Goal: Transaction & Acquisition: Purchase product/service

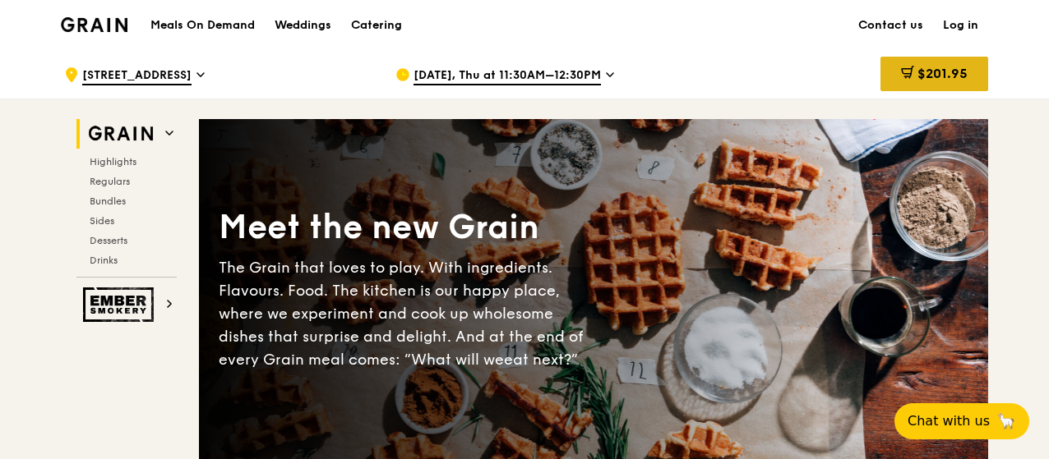
click at [928, 62] on div "$201.95" at bounding box center [934, 74] width 108 height 35
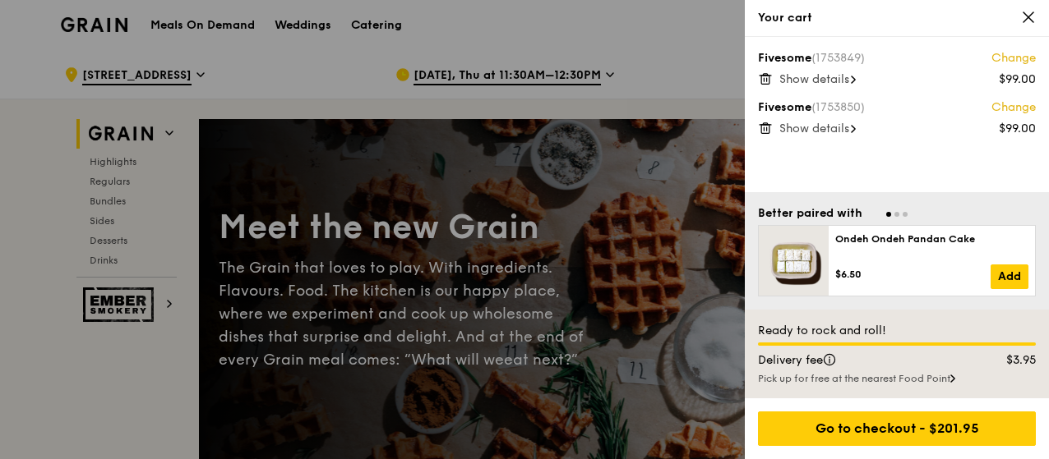
click at [1029, 24] on icon at bounding box center [1028, 17] width 15 height 15
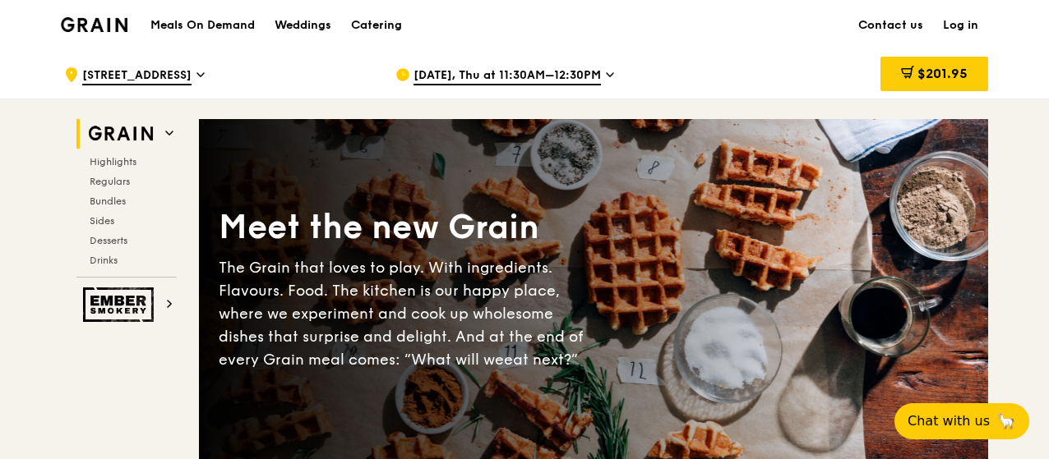
click at [203, 86] on div ".cls-1 { fill: none; stroke: #fff; stroke-linecap: round; stroke-linejoin: roun…" at bounding box center [216, 74] width 305 height 49
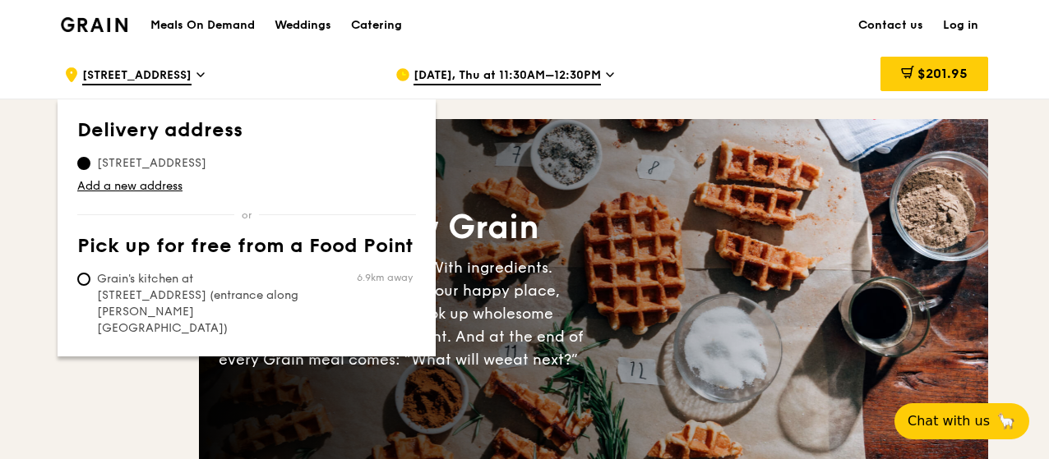
click at [512, 72] on span "[DATE], Thu at 11:30AM–12:30PM" at bounding box center [506, 76] width 187 height 18
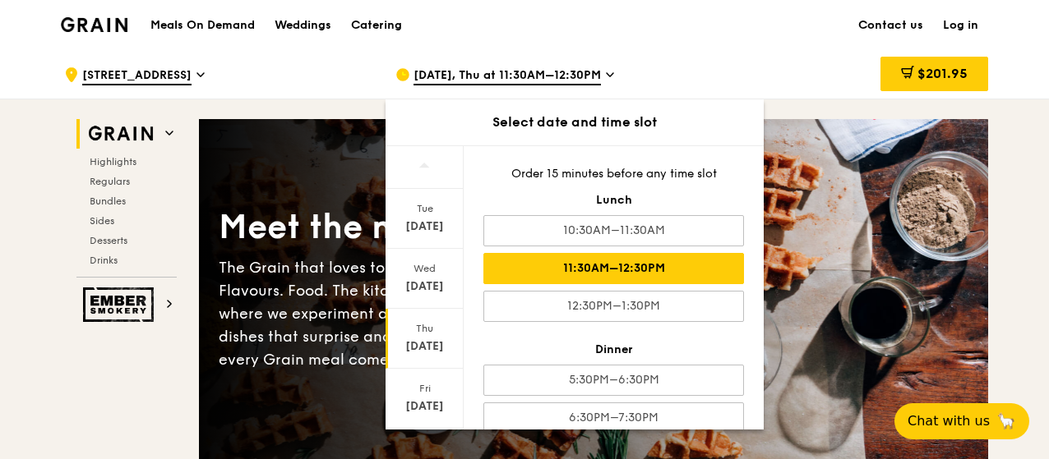
click at [204, 75] on icon at bounding box center [200, 74] width 7 height 3
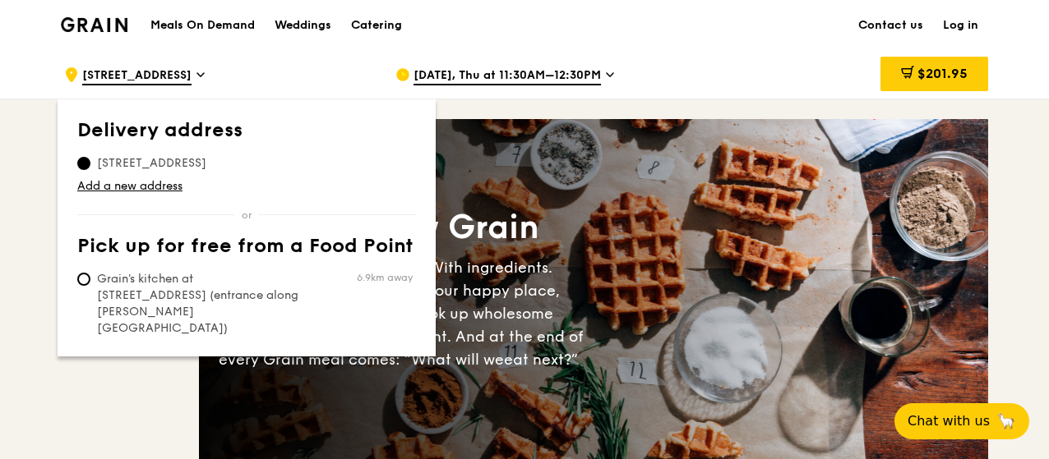
drag, startPoint x: 461, startPoint y: 77, endPoint x: 478, endPoint y: 73, distance: 16.9
click at [478, 73] on span "[DATE], Thu at 11:30AM–12:30PM" at bounding box center [506, 76] width 187 height 18
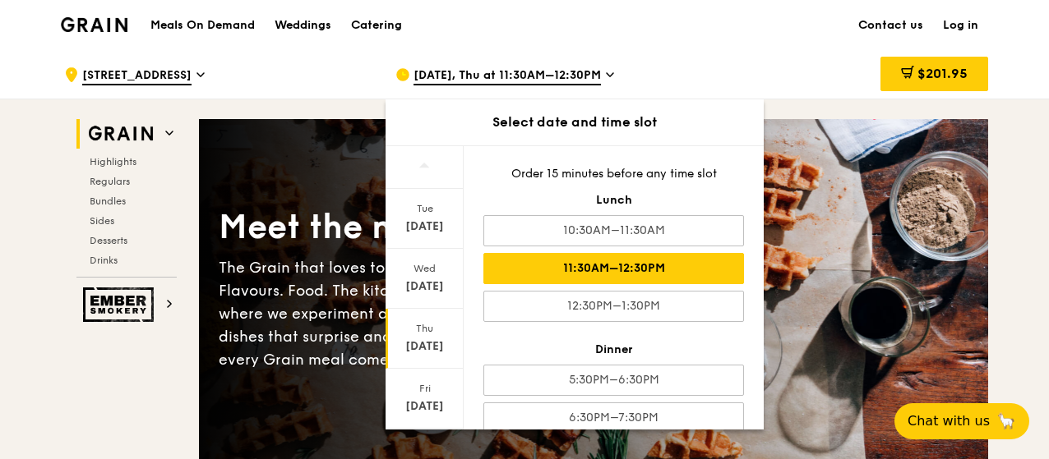
click at [607, 266] on div "11:30AM–12:30PM" at bounding box center [613, 268] width 261 height 31
drag, startPoint x: 920, startPoint y: 68, endPoint x: 930, endPoint y: 68, distance: 10.7
click at [930, 68] on span "$201.95" at bounding box center [942, 74] width 50 height 16
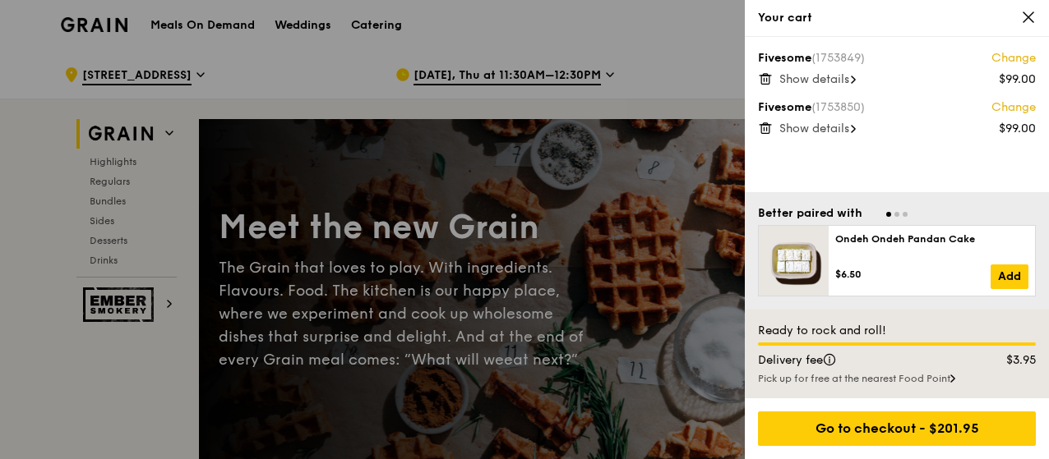
click at [1016, 53] on link "Change" at bounding box center [1013, 58] width 44 height 16
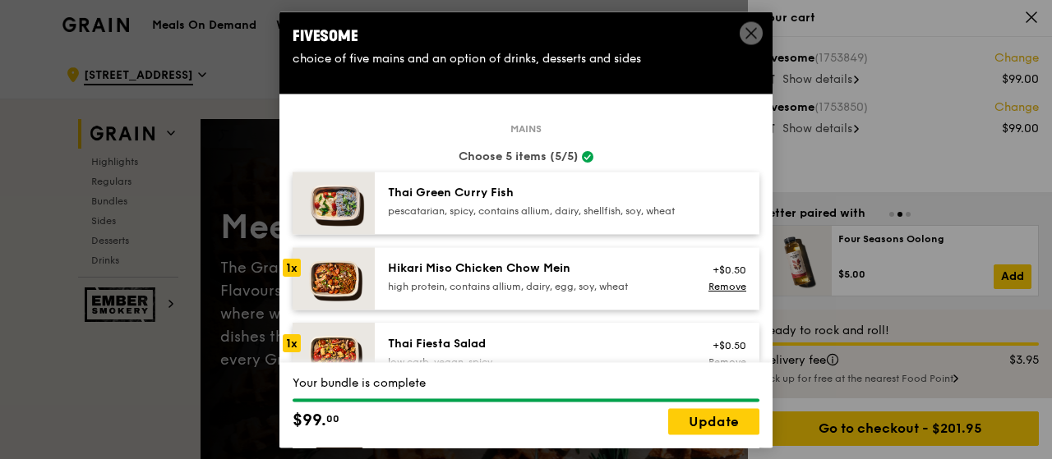
click at [441, 293] on div "high protein, contains allium, dairy, egg, soy, wheat" at bounding box center [535, 286] width 295 height 13
click at [297, 277] on div "1x" at bounding box center [292, 268] width 18 height 18
click at [296, 277] on div "1x" at bounding box center [292, 268] width 18 height 18
click at [335, 356] on img at bounding box center [334, 354] width 82 height 62
click at [347, 339] on img at bounding box center [334, 354] width 82 height 62
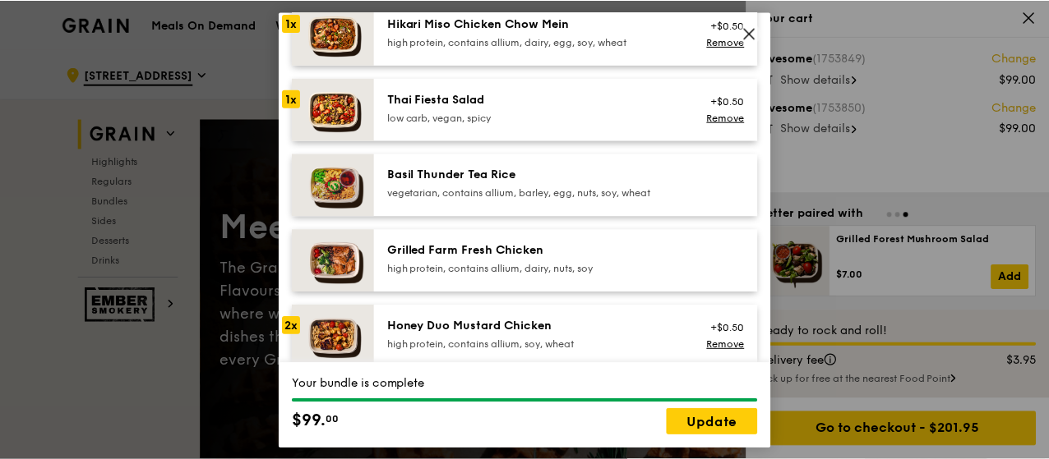
scroll to position [247, 0]
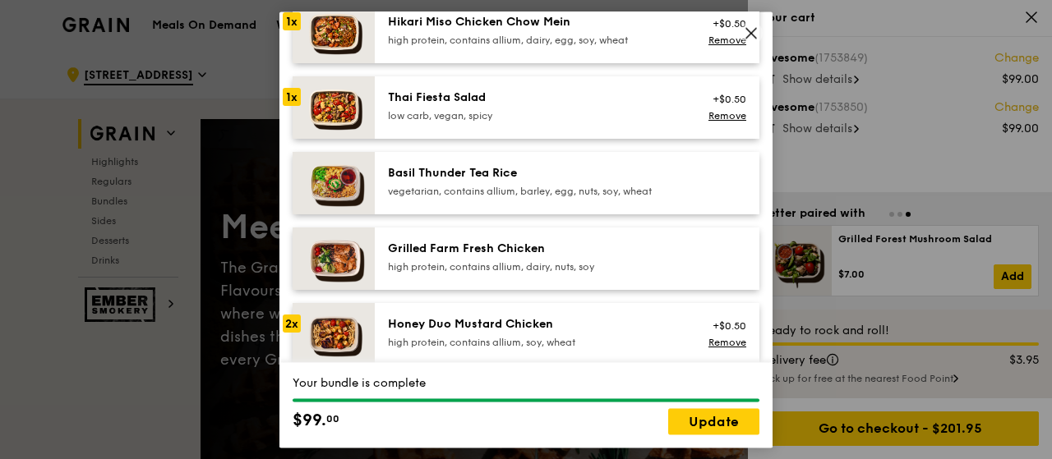
click at [352, 127] on img at bounding box center [334, 107] width 82 height 62
click at [750, 32] on icon at bounding box center [751, 33] width 10 height 10
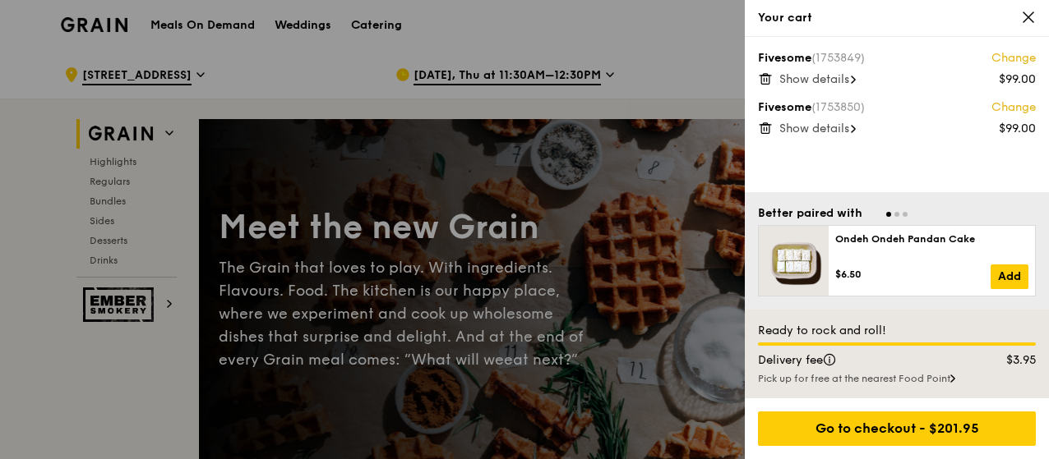
click at [191, 40] on div at bounding box center [524, 229] width 1049 height 459
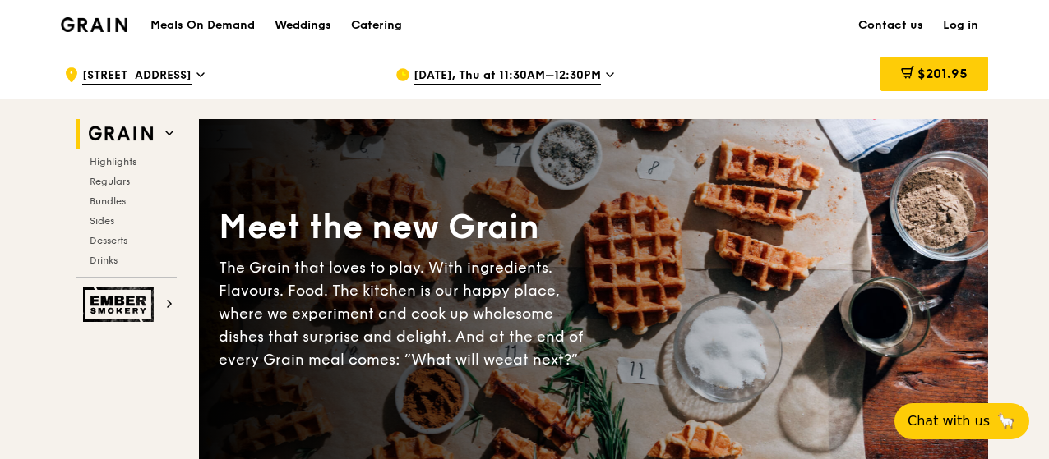
drag, startPoint x: 112, startPoint y: 27, endPoint x: 82, endPoint y: 17, distance: 31.2
click at [82, 17] on img at bounding box center [94, 24] width 67 height 15
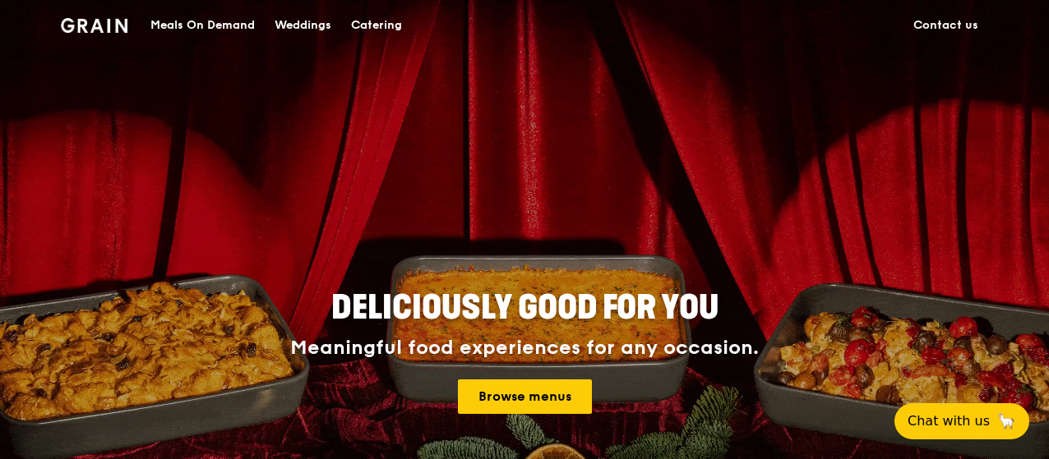
click at [205, 22] on div "Meals On Demand" at bounding box center [202, 25] width 104 height 49
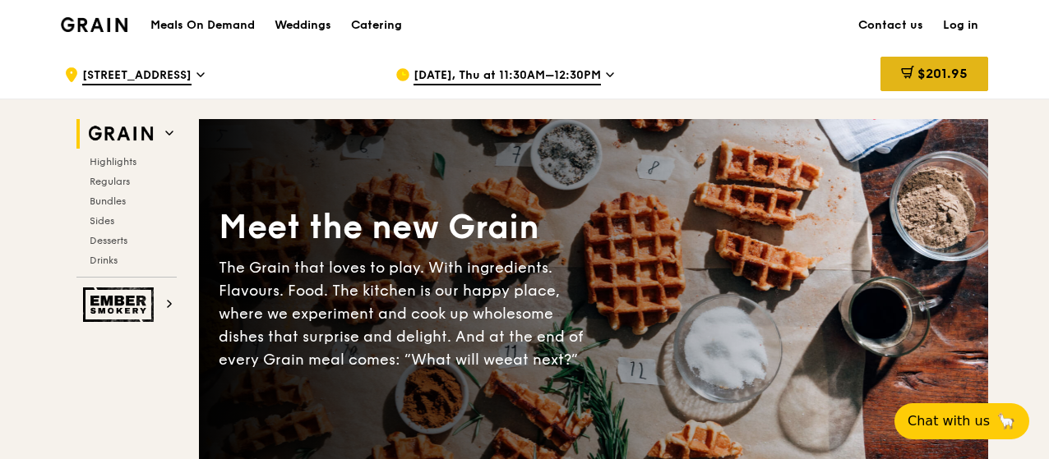
click at [946, 70] on span "$201.95" at bounding box center [942, 74] width 50 height 16
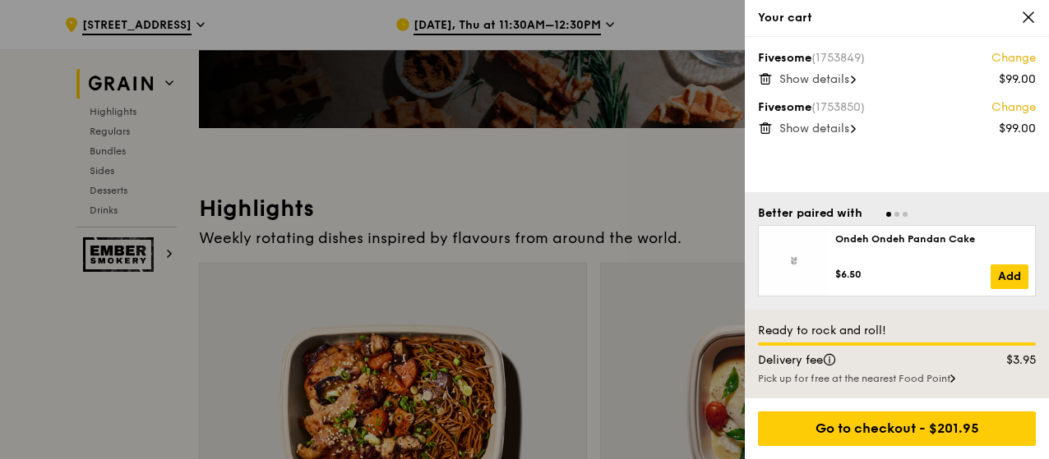
scroll to position [164, 0]
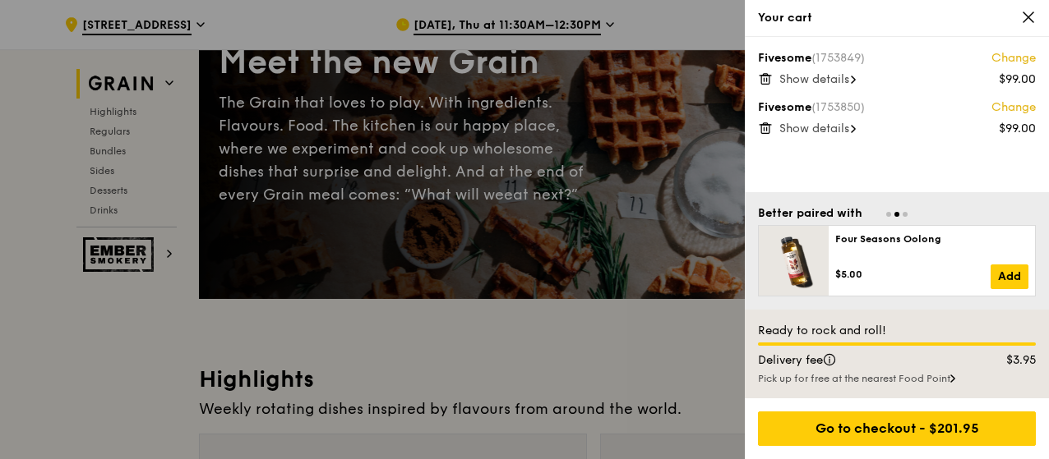
click at [838, 76] on span "Show details" at bounding box center [814, 79] width 70 height 14
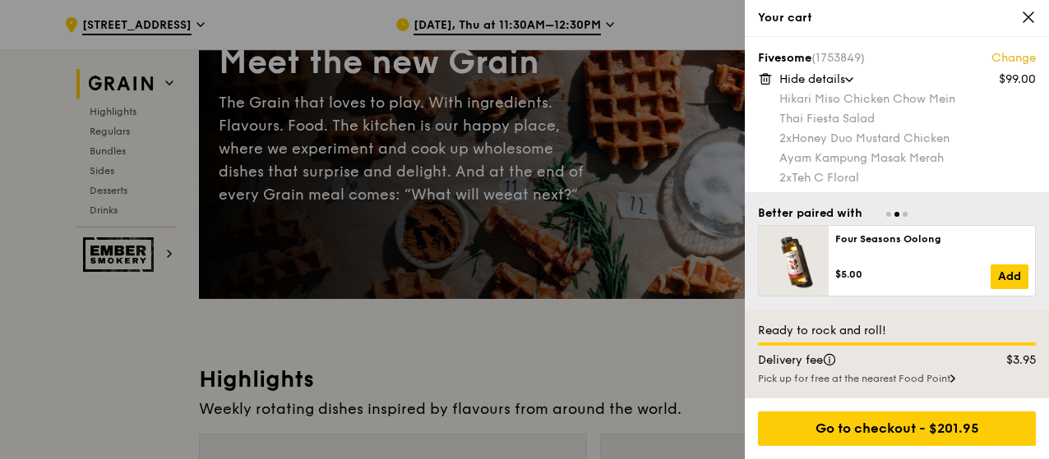
drag, startPoint x: 774, startPoint y: 81, endPoint x: 763, endPoint y: 81, distance: 11.5
click at [763, 80] on icon at bounding box center [765, 79] width 15 height 15
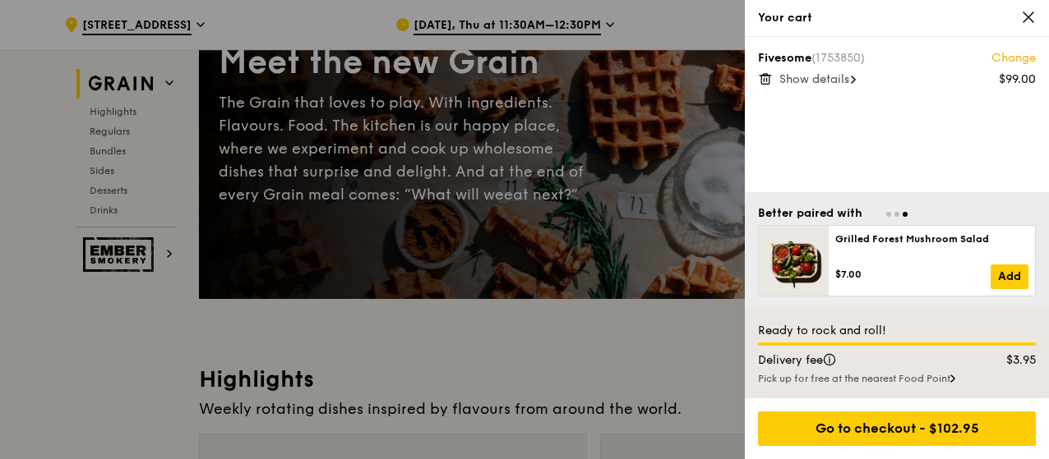
click at [763, 80] on icon at bounding box center [765, 79] width 15 height 15
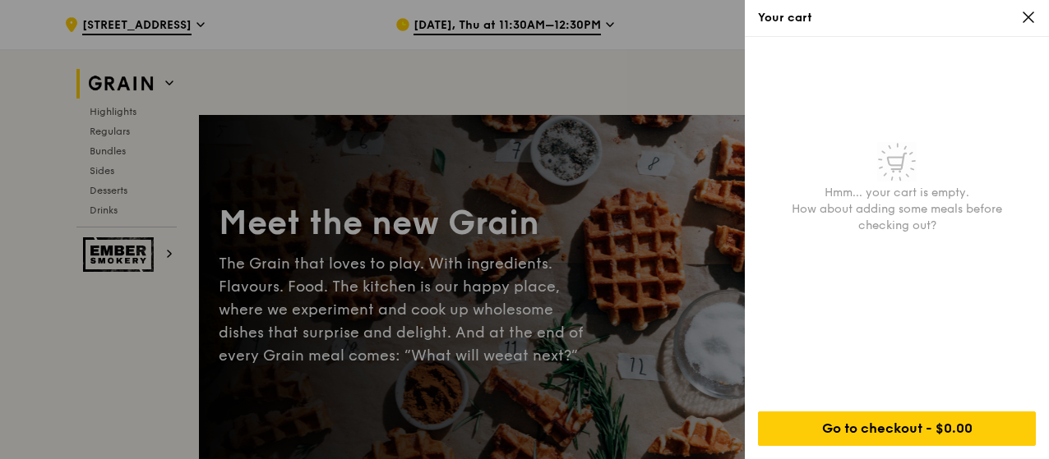
scroll to position [0, 0]
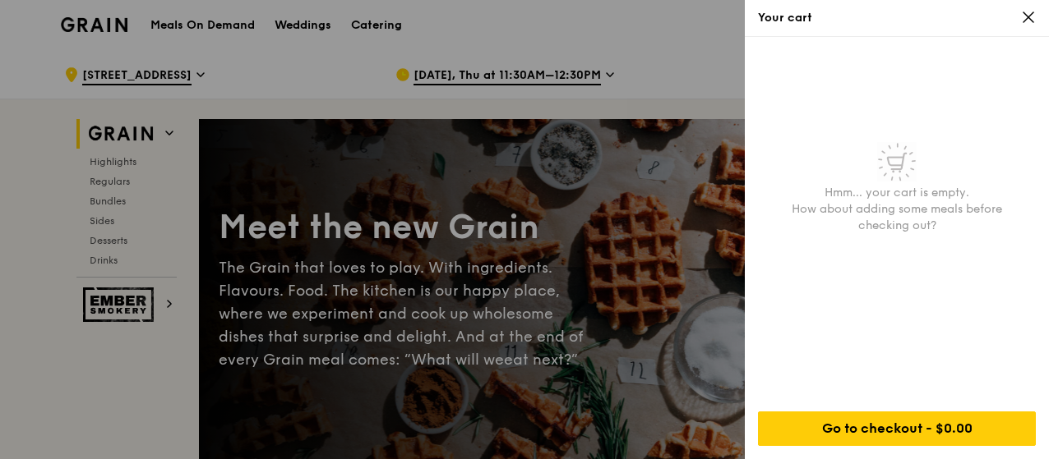
click at [1023, 24] on icon at bounding box center [1028, 17] width 15 height 15
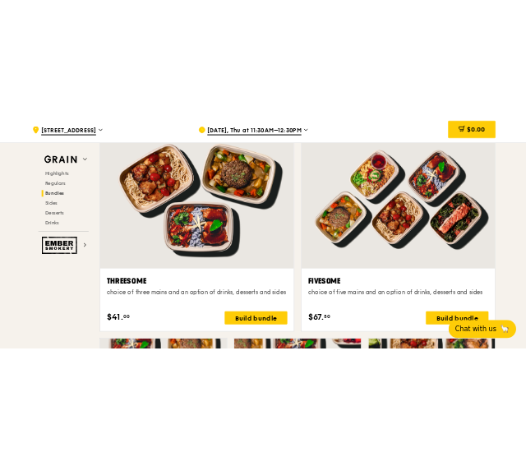
scroll to position [2961, 0]
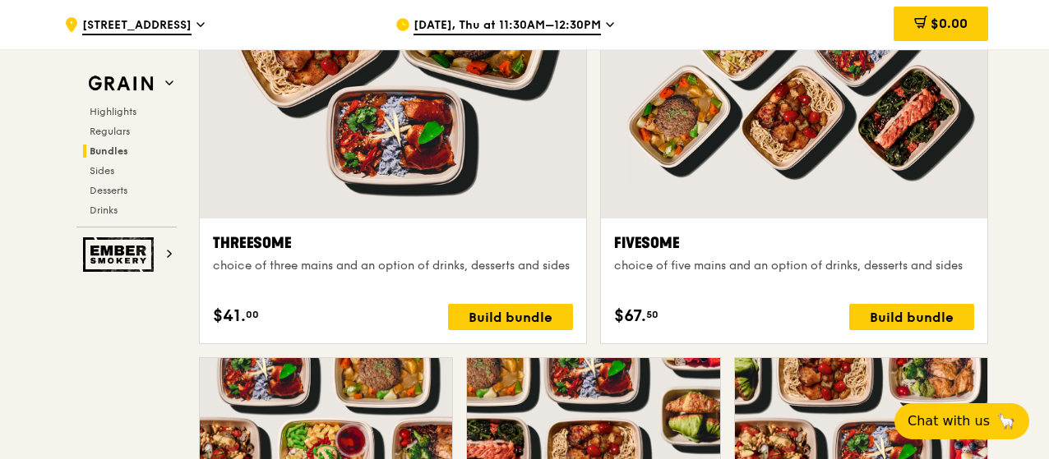
click at [954, 201] on div at bounding box center [794, 75] width 386 height 285
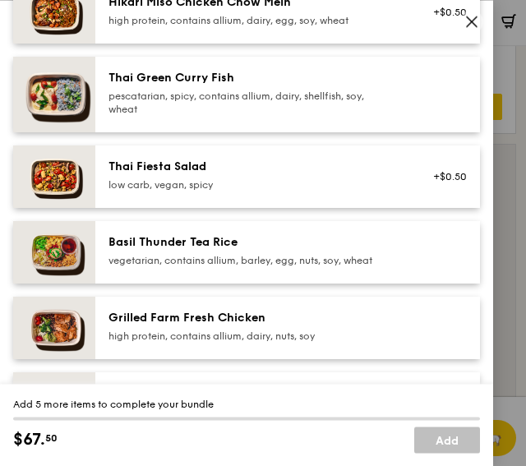
scroll to position [247, 0]
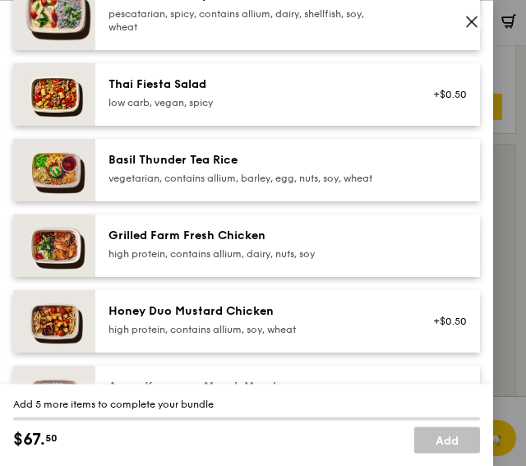
click at [220, 244] on div "Grilled Farm Fresh Chicken" at bounding box center [240, 236] width 264 height 16
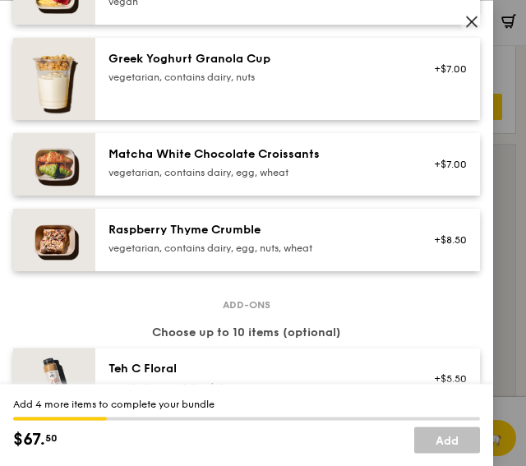
scroll to position [1644, 0]
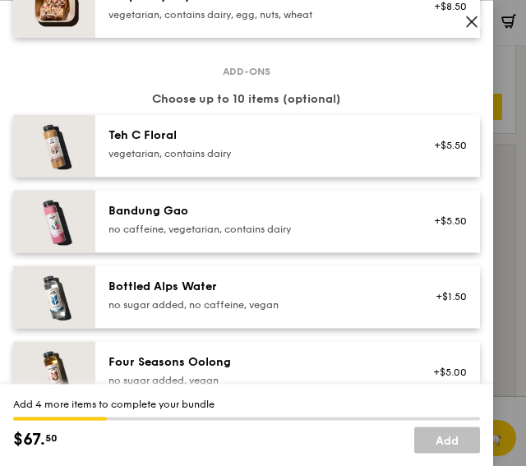
click at [252, 144] on div "Teh C Floral" at bounding box center [240, 135] width 264 height 16
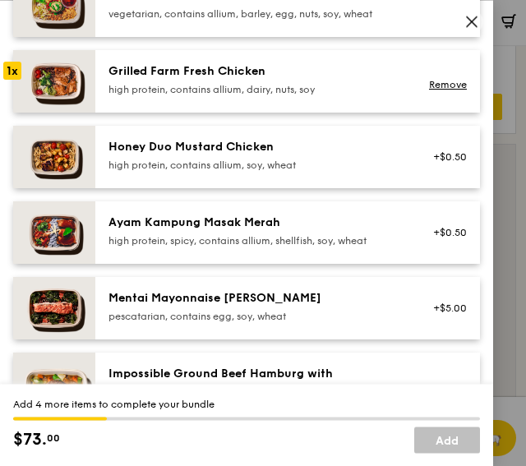
scroll to position [329, 0]
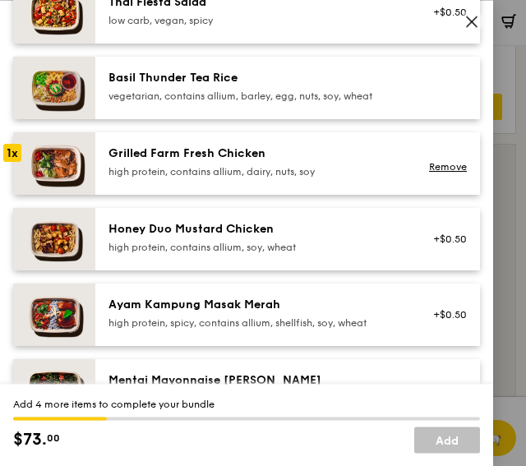
drag, startPoint x: 247, startPoint y: 248, endPoint x: 237, endPoint y: 252, distance: 11.2
click at [237, 252] on div "Honey Duo Mustard Chicken high protein, contains allium, soy, wheat" at bounding box center [240, 237] width 264 height 33
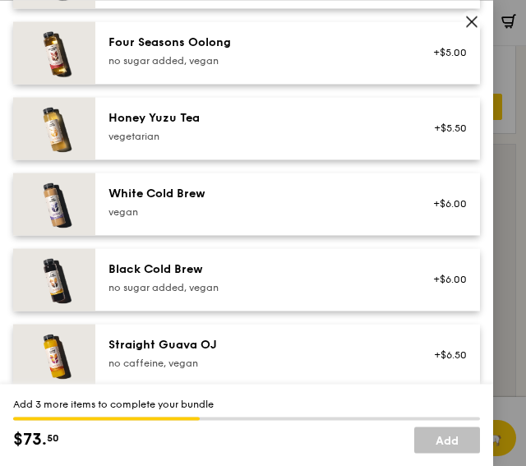
scroll to position [1973, 0]
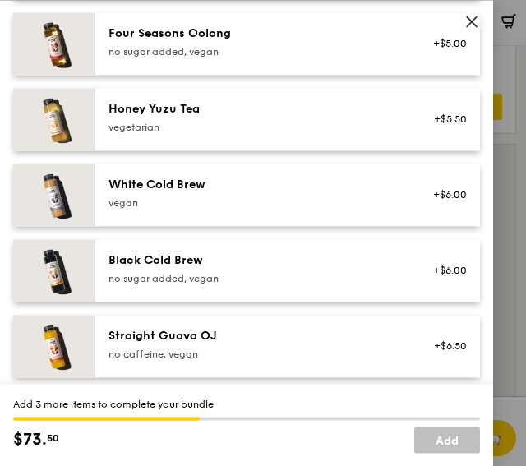
click at [173, 134] on div "vegetarian" at bounding box center [240, 127] width 264 height 13
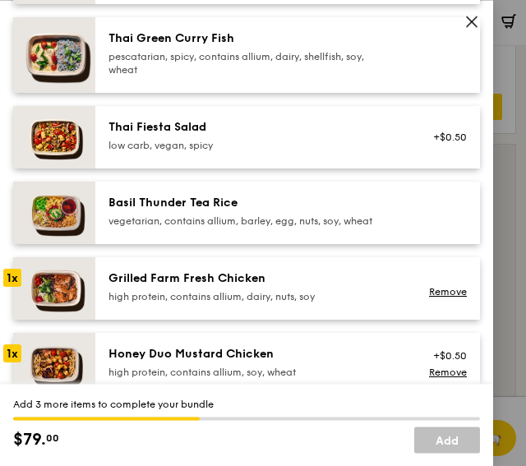
scroll to position [82, 0]
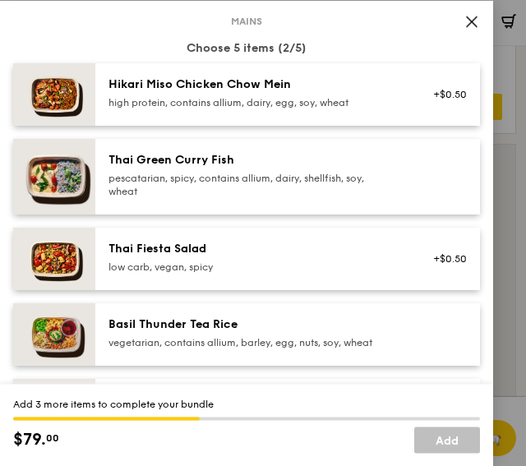
click at [258, 96] on div "high protein, contains allium, dairy, egg, soy, wheat" at bounding box center [240, 102] width 264 height 13
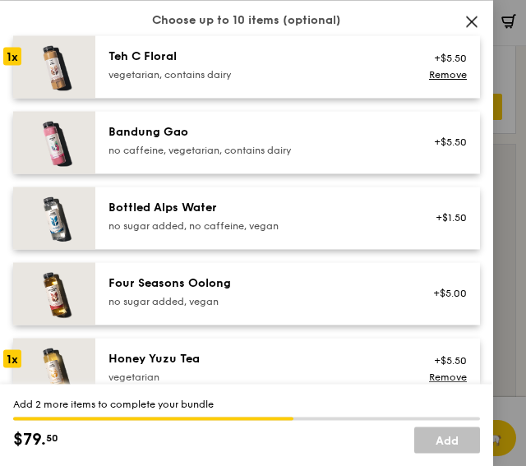
scroll to position [1808, 0]
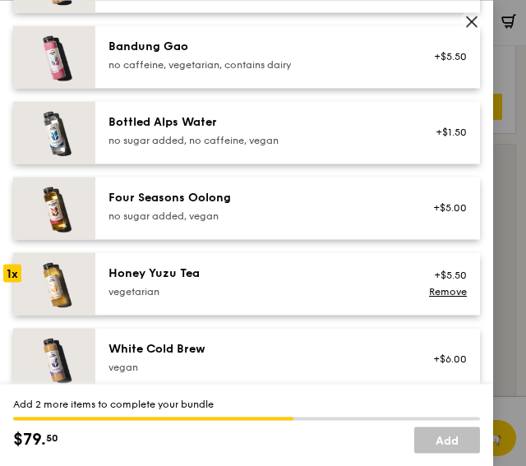
click at [190, 72] on div "no caffeine, vegetarian, contains dairy" at bounding box center [240, 64] width 264 height 13
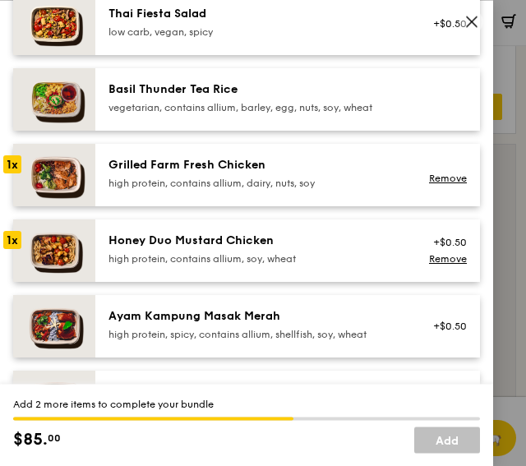
scroll to position [329, 0]
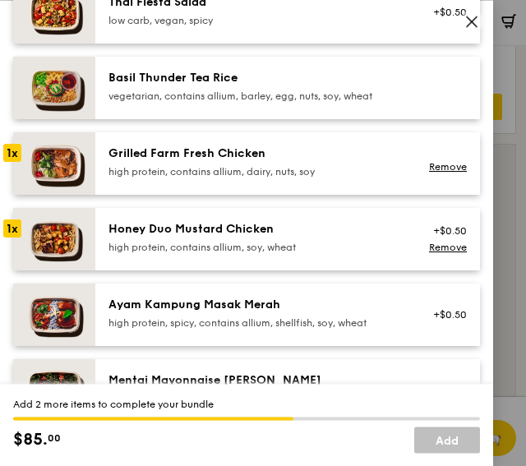
click at [224, 238] on div "Honey Duo Mustard Chicken" at bounding box center [240, 229] width 264 height 16
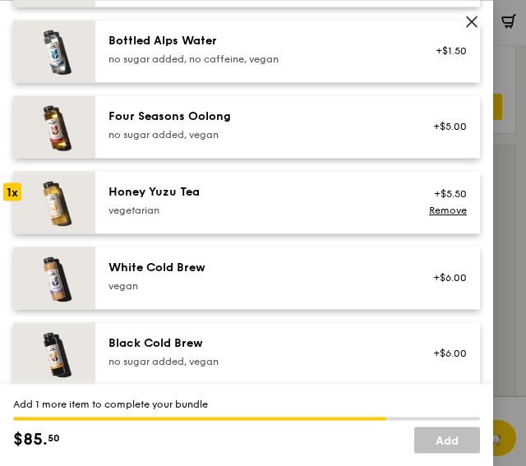
scroll to position [1890, 0]
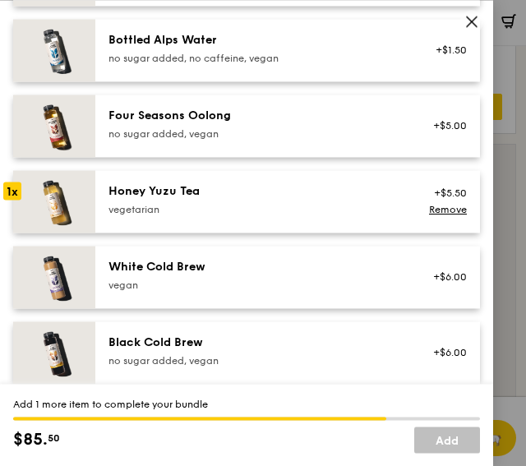
click at [194, 281] on div "White Cold Brew vegan +$6.00" at bounding box center [287, 277] width 385 height 62
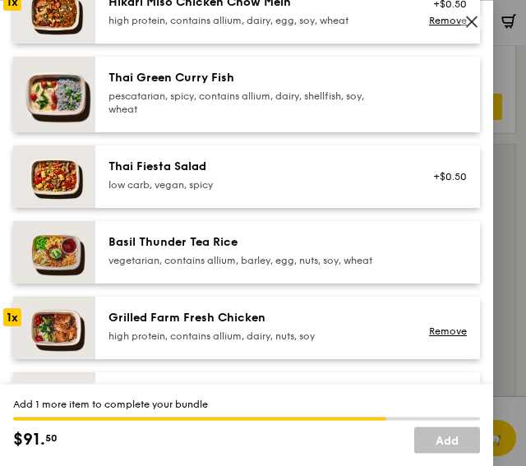
scroll to position [82, 0]
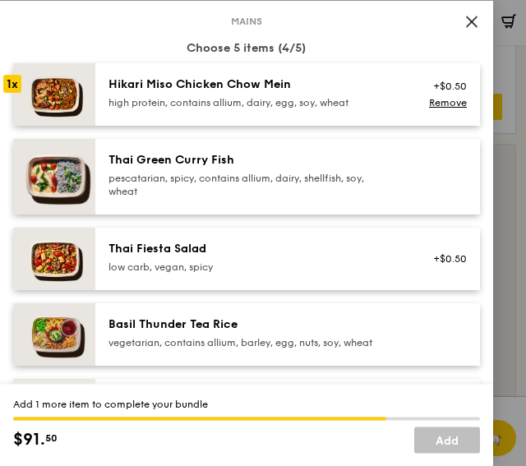
click at [220, 99] on div "high protein, contains allium, dairy, egg, soy, wheat" at bounding box center [240, 102] width 264 height 13
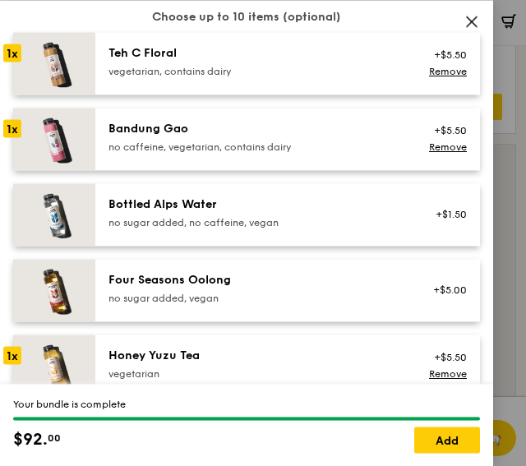
scroll to position [1808, 0]
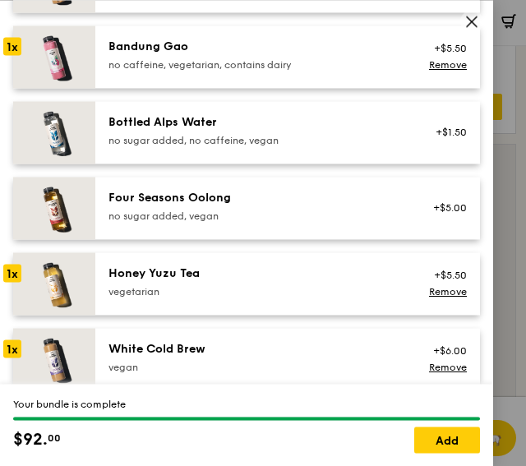
click at [167, 72] on div "no caffeine, vegetarian, contains dairy" at bounding box center [240, 64] width 264 height 13
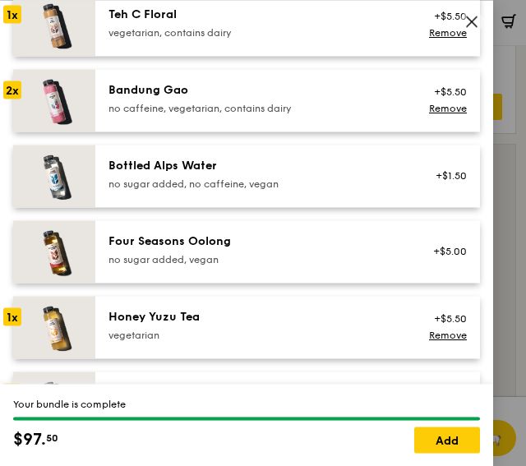
scroll to position [1726, 0]
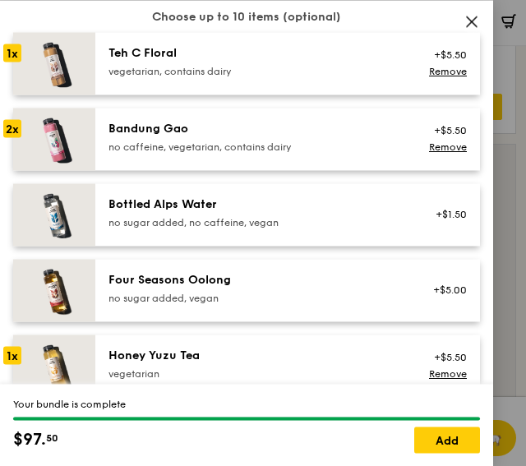
click at [129, 229] on div "no sugar added, no caffeine, vegan" at bounding box center [240, 222] width 264 height 13
click at [429, 229] on link "Remove" at bounding box center [448, 223] width 38 height 12
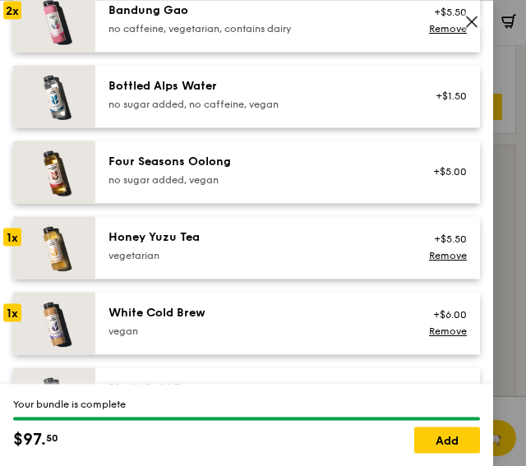
scroll to position [2018, 0]
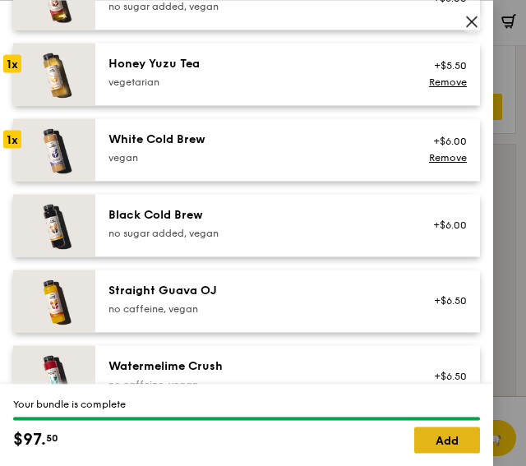
click at [444, 441] on link "Add" at bounding box center [447, 440] width 66 height 26
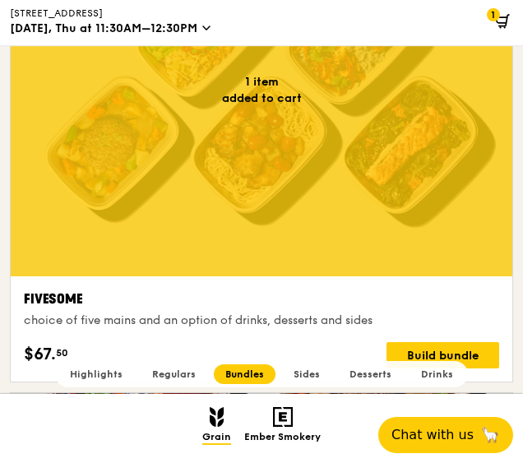
scroll to position [7322, 0]
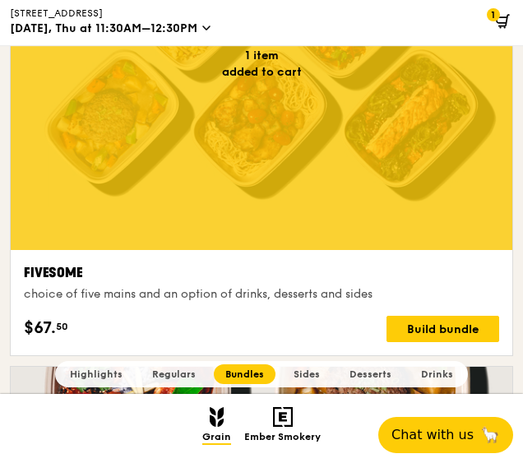
click at [361, 201] on div at bounding box center [261, 64] width 501 height 372
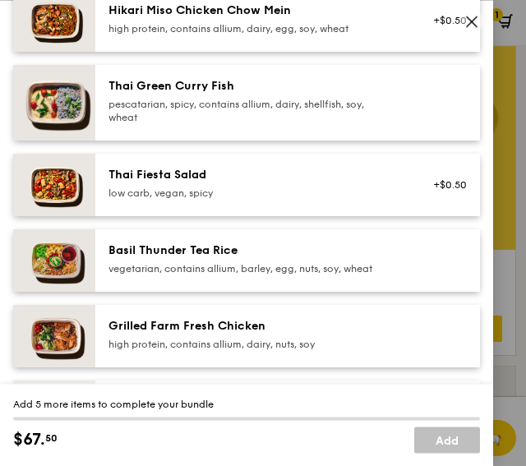
scroll to position [164, 0]
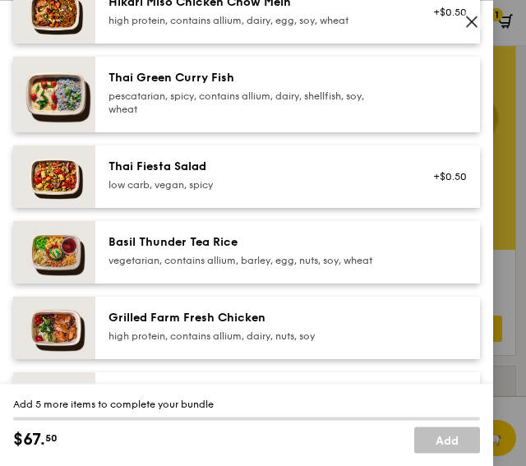
click at [224, 267] on div "vegetarian, contains allium, barley, egg, nuts, soy, wheat" at bounding box center [240, 260] width 264 height 13
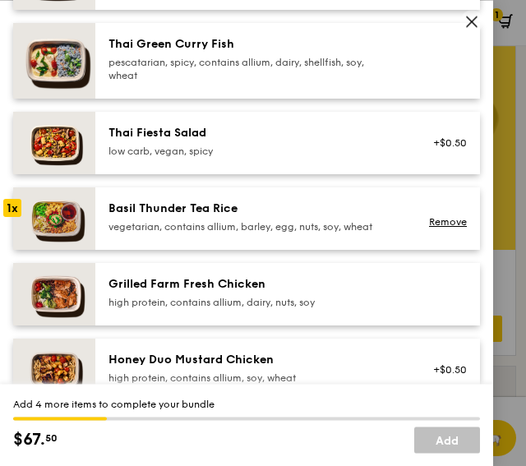
scroll to position [247, 0]
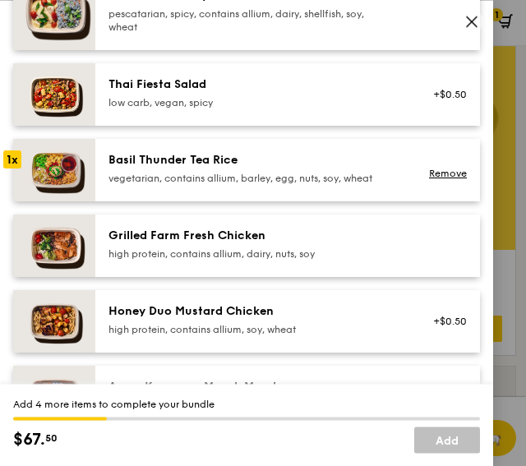
click at [256, 244] on div "Grilled Farm Fresh Chicken" at bounding box center [240, 236] width 264 height 16
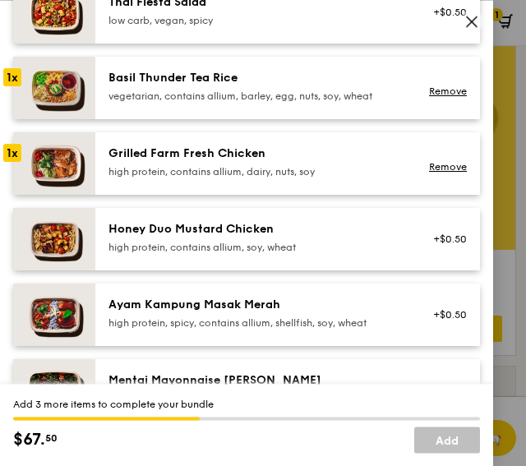
click at [275, 270] on div "Honey Duo Mustard Chicken high protein, contains allium, soy, wheat +$0.50" at bounding box center [287, 239] width 385 height 62
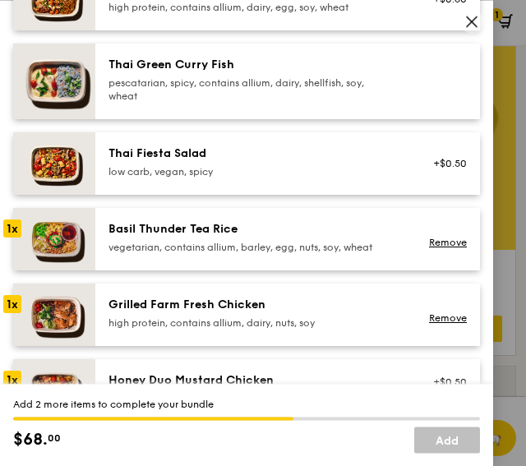
scroll to position [164, 0]
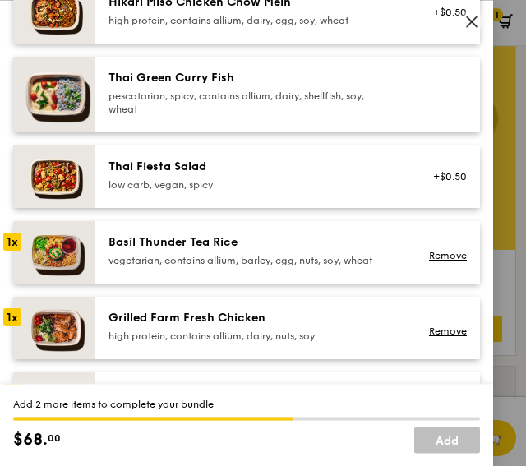
click at [240, 174] on div "Thai Fiesta Salad" at bounding box center [240, 167] width 264 height 16
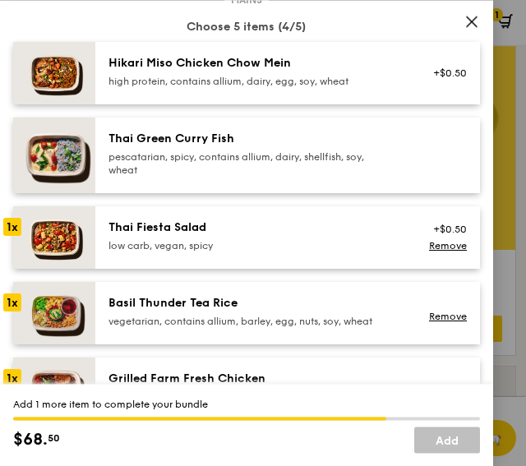
scroll to position [82, 0]
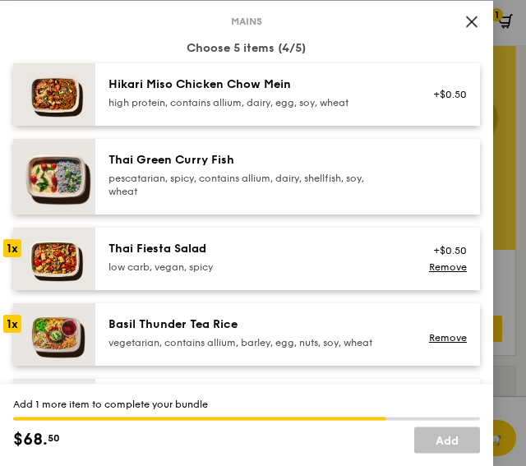
click at [265, 102] on div "high protein, contains allium, dairy, egg, soy, wheat" at bounding box center [240, 102] width 264 height 13
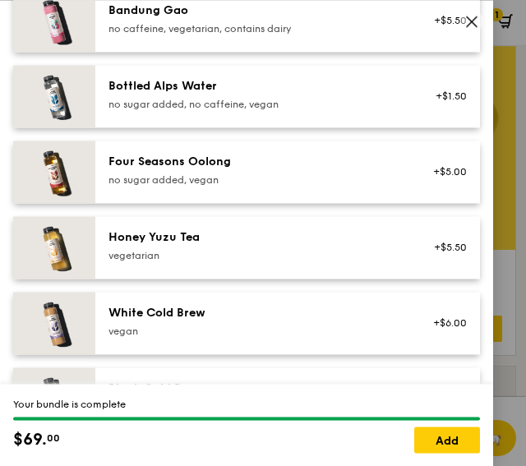
scroll to position [1890, 0]
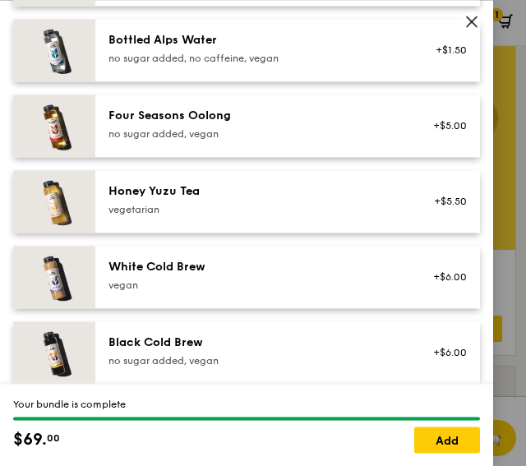
click at [183, 216] on div "vegetarian" at bounding box center [240, 209] width 264 height 13
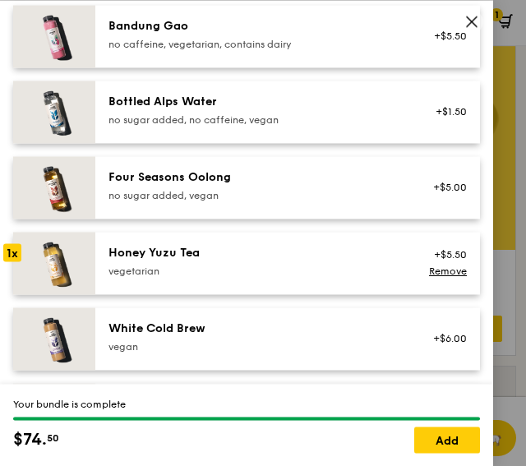
scroll to position [1726, 0]
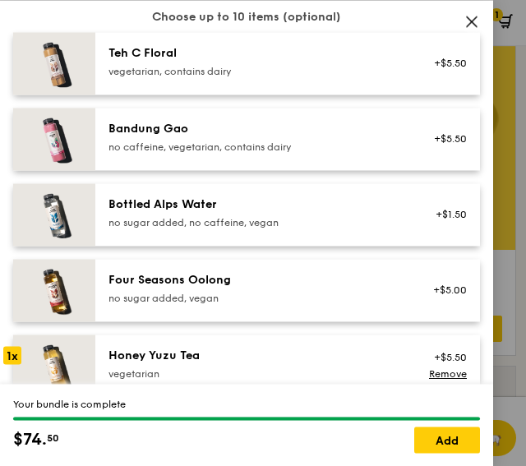
click at [266, 78] on div "vegetarian, contains dairy" at bounding box center [240, 71] width 264 height 13
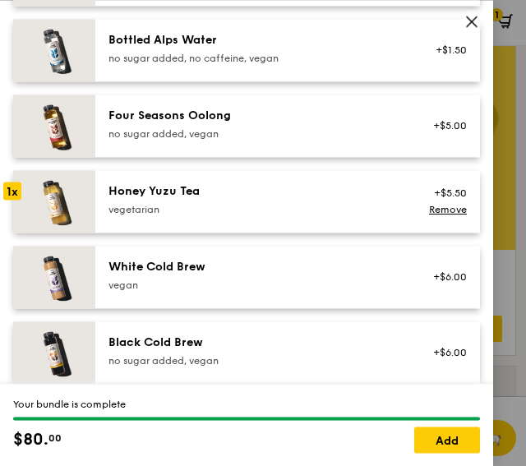
scroll to position [1973, 0]
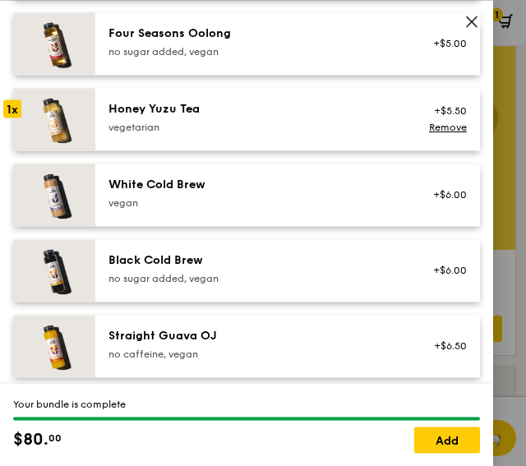
click at [207, 269] on div "Black Cold Brew" at bounding box center [240, 260] width 264 height 16
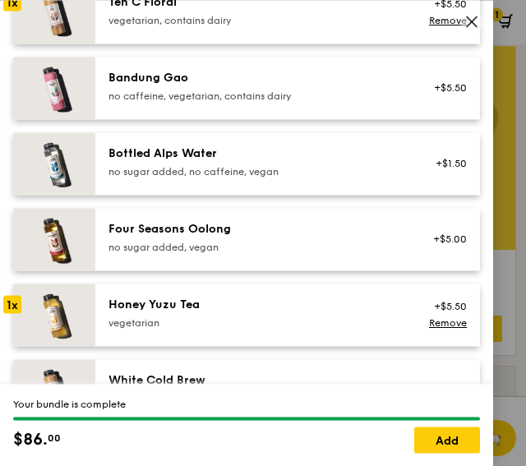
scroll to position [1890, 0]
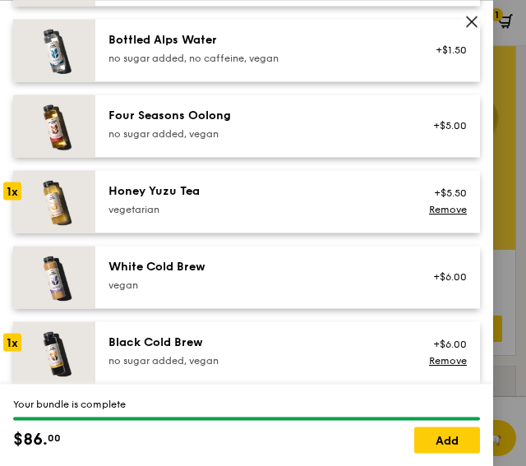
click at [187, 216] on div "Honey Yuzu Tea vegetarian" at bounding box center [240, 199] width 264 height 33
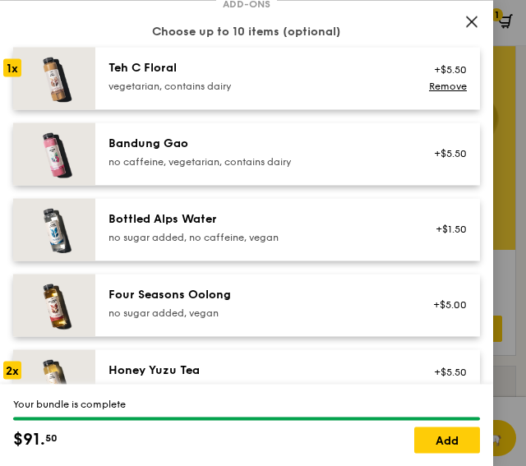
scroll to position [1644, 0]
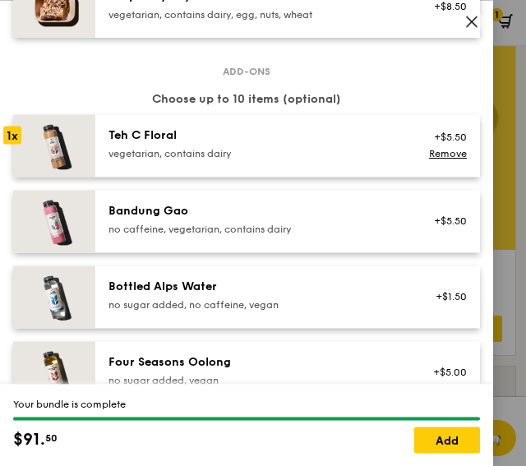
click at [179, 160] on div "vegetarian, contains dairy" at bounding box center [240, 153] width 264 height 13
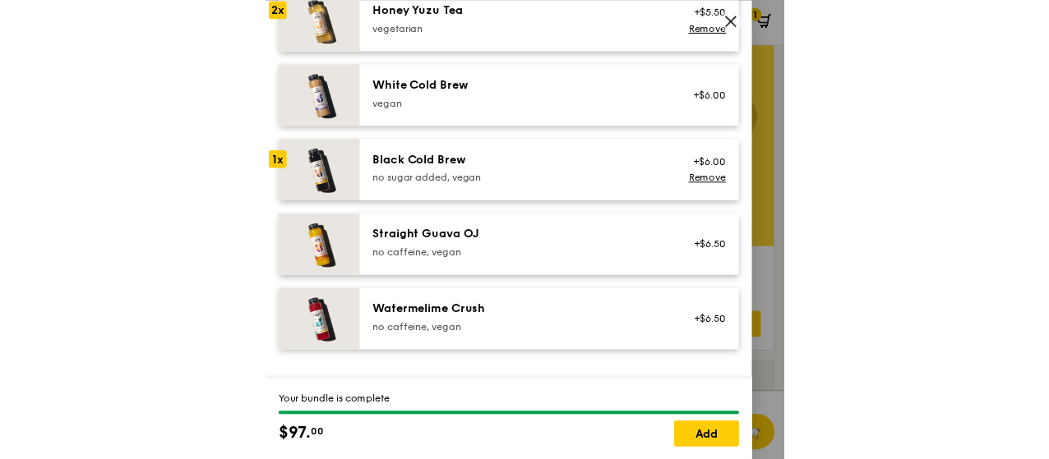
scroll to position [2100, 0]
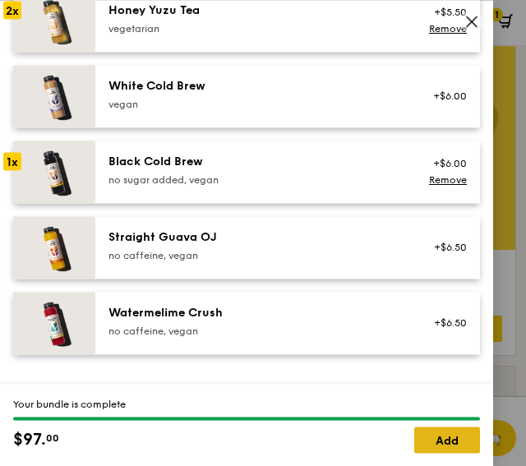
click at [450, 439] on link "Add" at bounding box center [447, 440] width 66 height 26
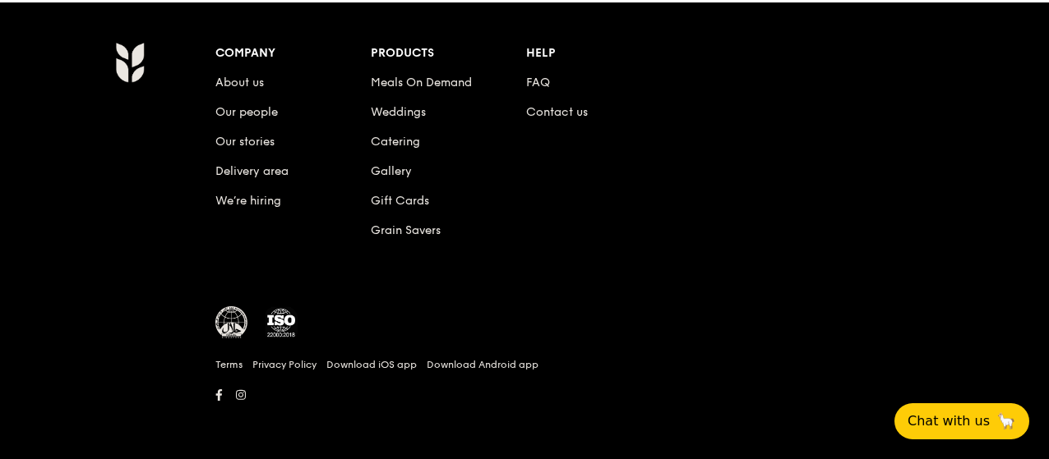
scroll to position [7037, 0]
click at [916, 18] on span "$198.45" at bounding box center [941, 24] width 51 height 16
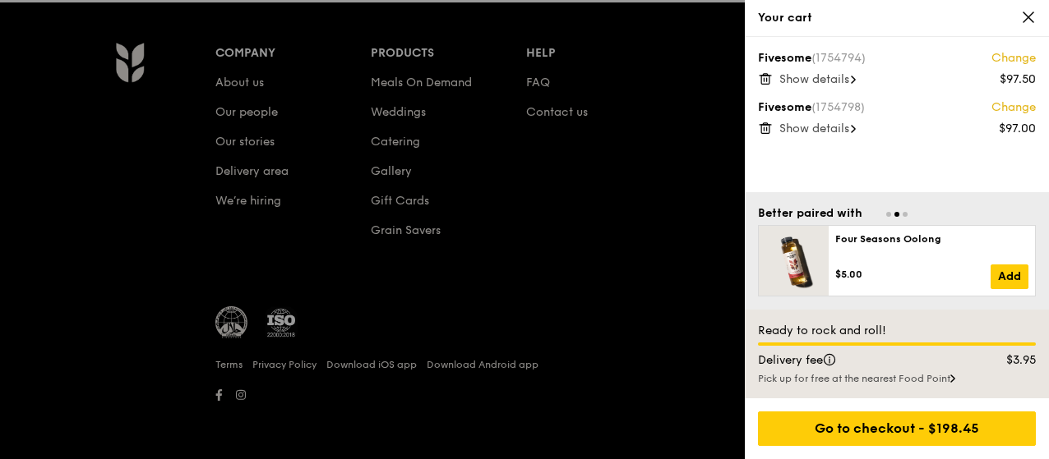
click at [827, 83] on span "Show details" at bounding box center [814, 79] width 70 height 14
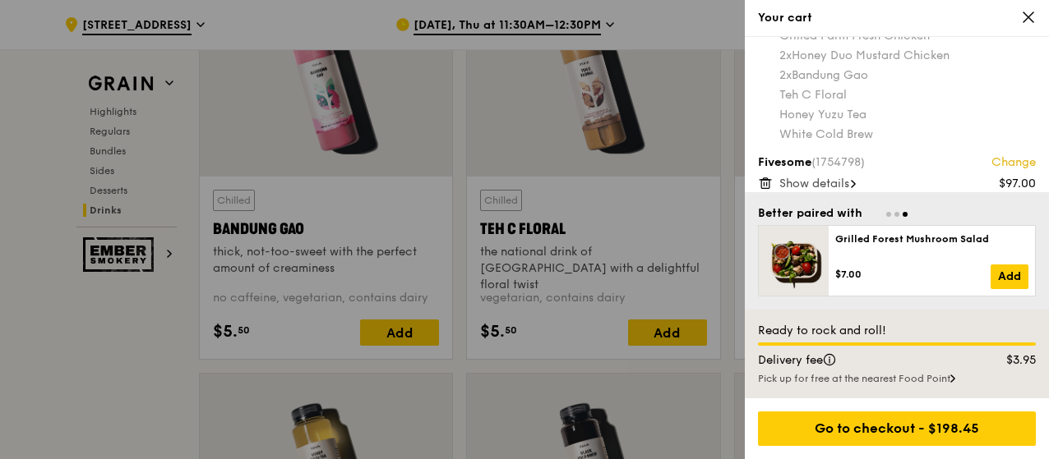
scroll to position [94, 0]
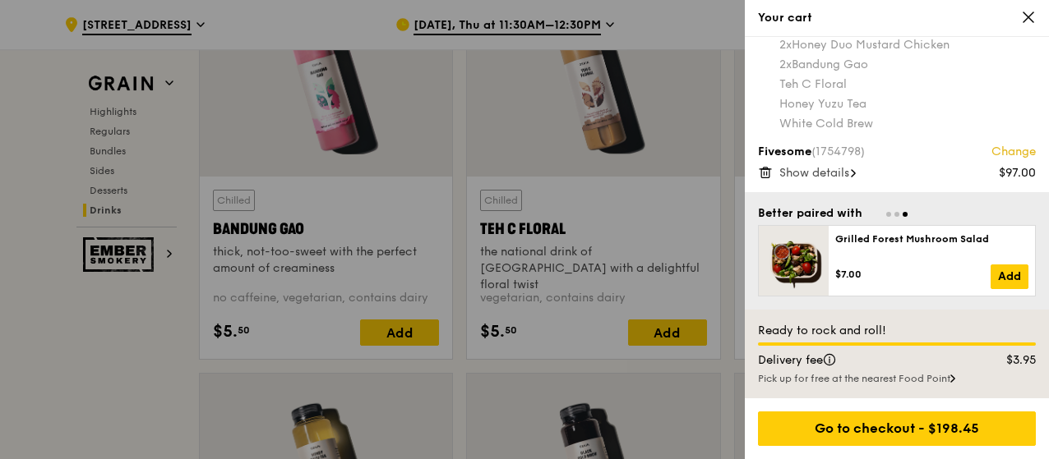
click at [838, 168] on span "Show details" at bounding box center [814, 173] width 70 height 14
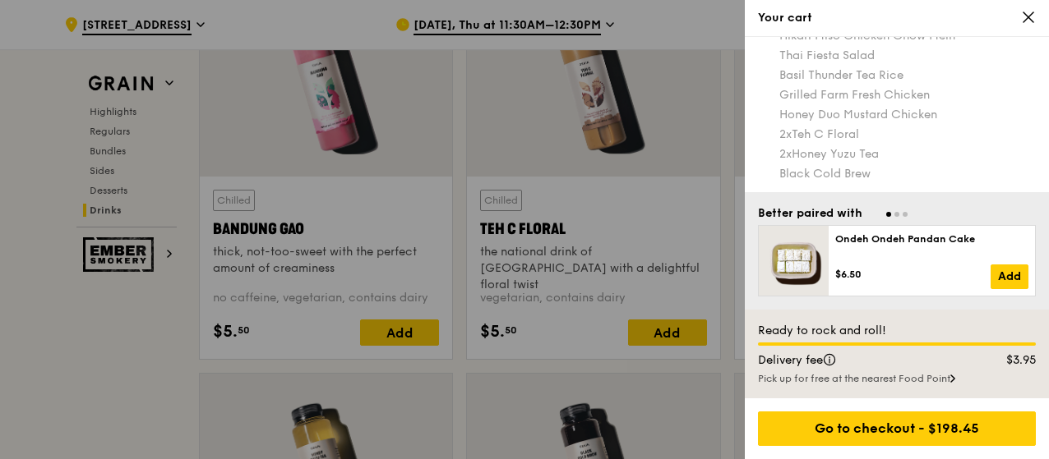
scroll to position [252, 0]
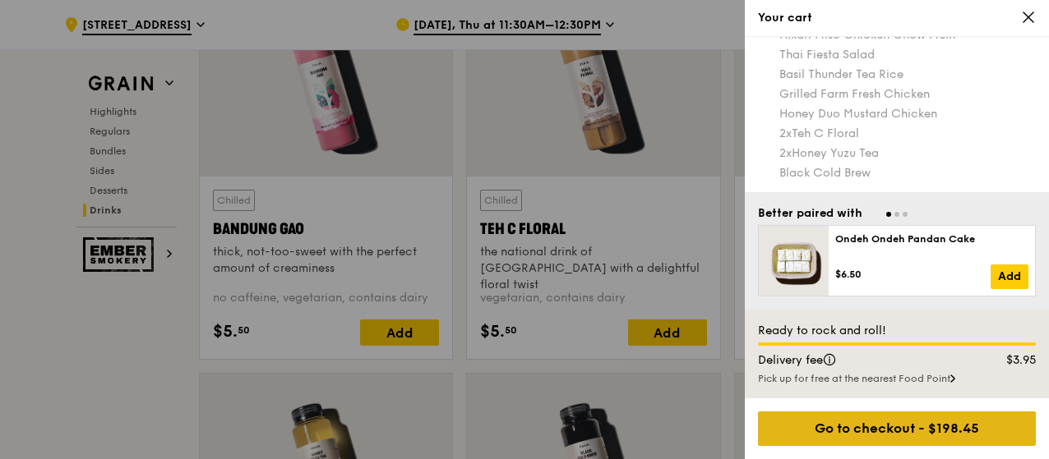
click at [873, 438] on div "Go to checkout - $198.45" at bounding box center [897, 429] width 278 height 35
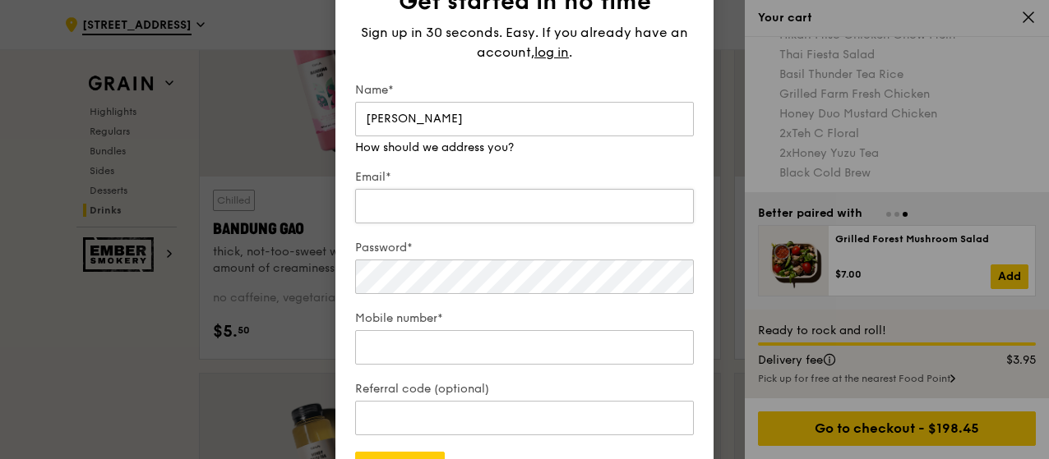
type input "Hor Xiao Tong"
click at [500, 189] on input "Email*" at bounding box center [524, 206] width 339 height 35
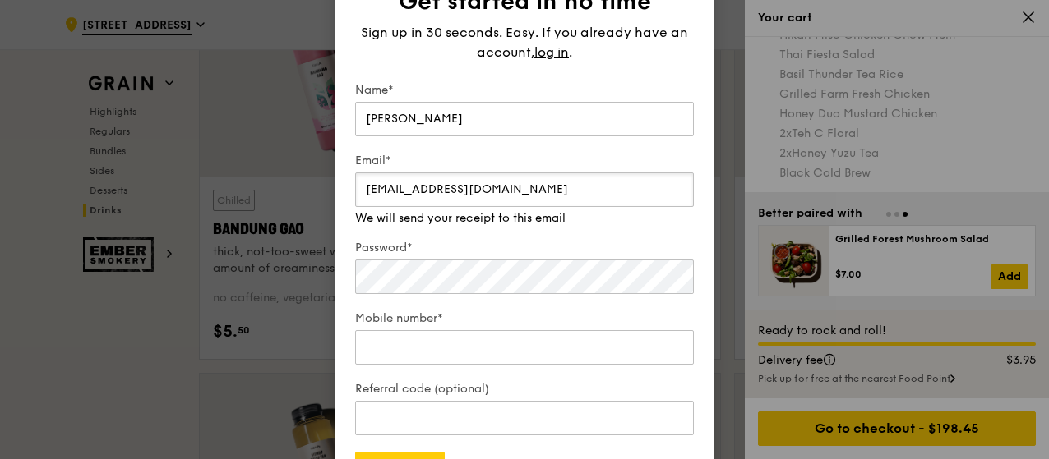
type input "hor_xiao_tong@stb.gov.sg"
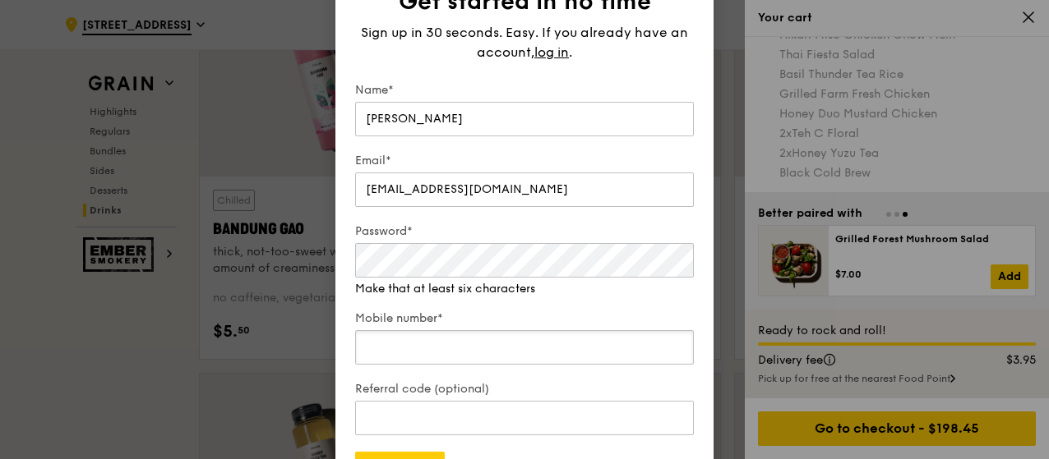
click at [422, 330] on input "Mobile number*" at bounding box center [524, 347] width 339 height 35
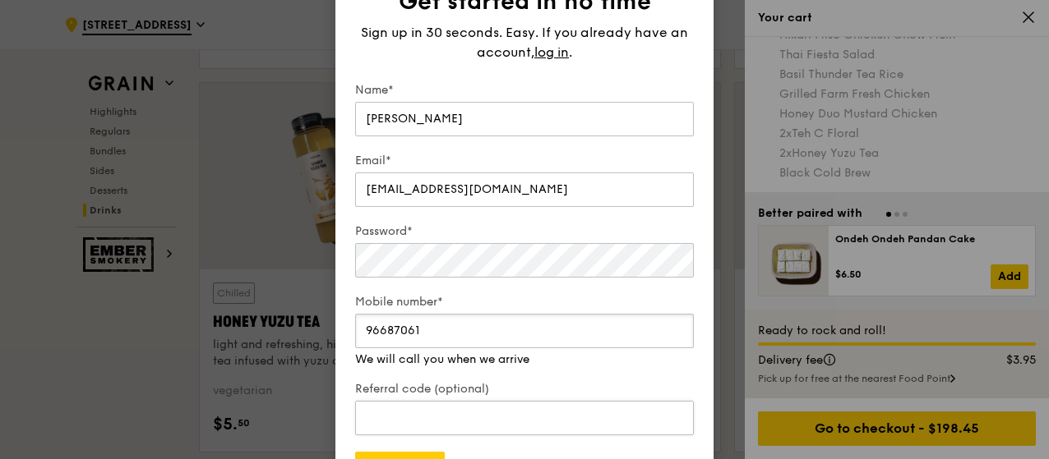
scroll to position [6108, 0]
type input "96687061"
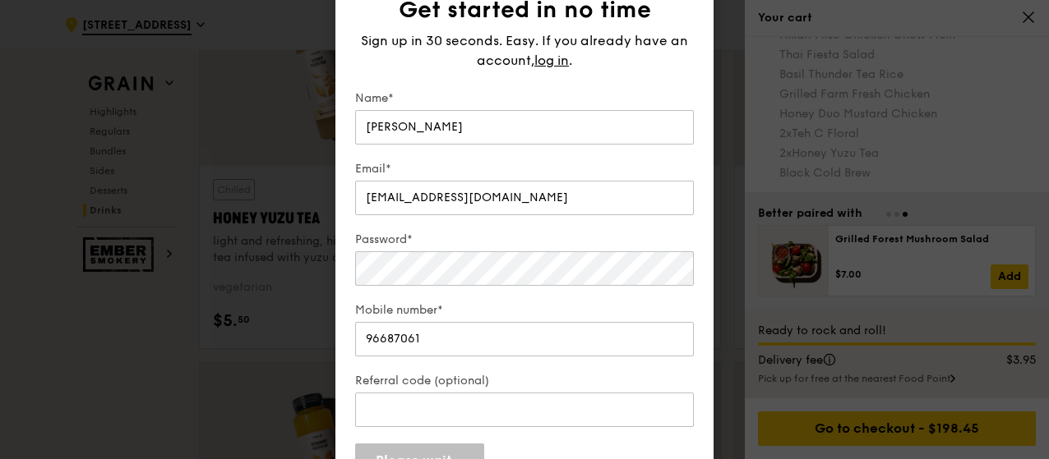
scroll to position [6213, 0]
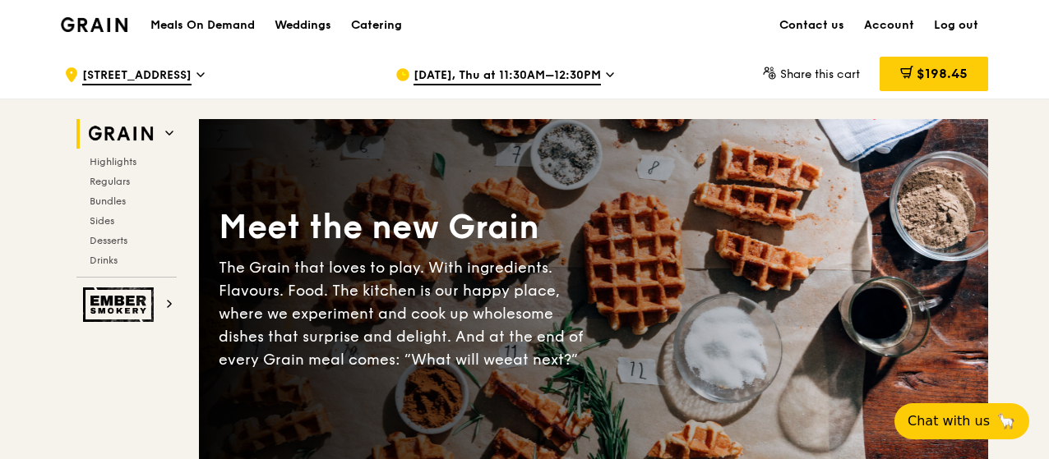
click at [204, 73] on icon at bounding box center [200, 74] width 7 height 3
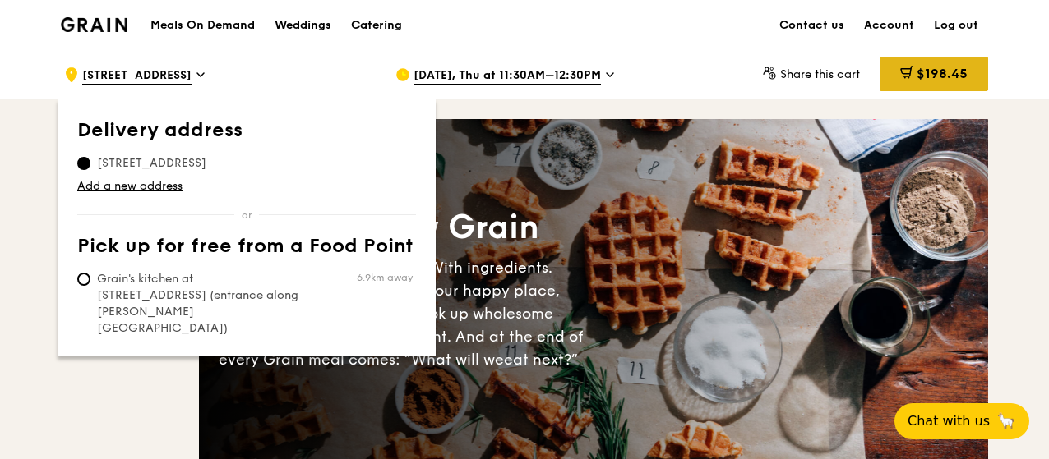
click at [949, 67] on span "$198.45" at bounding box center [941, 74] width 51 height 16
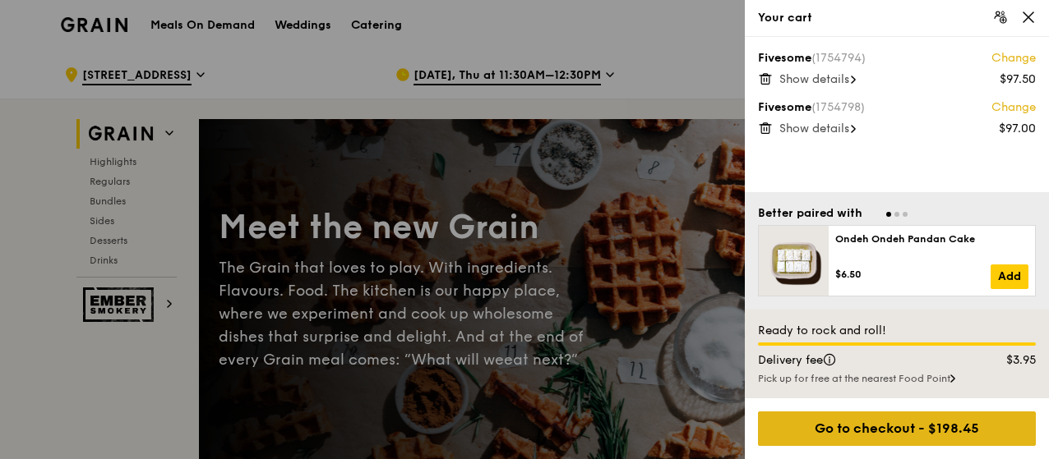
click at [898, 429] on div "Go to checkout - $198.45" at bounding box center [897, 429] width 278 height 35
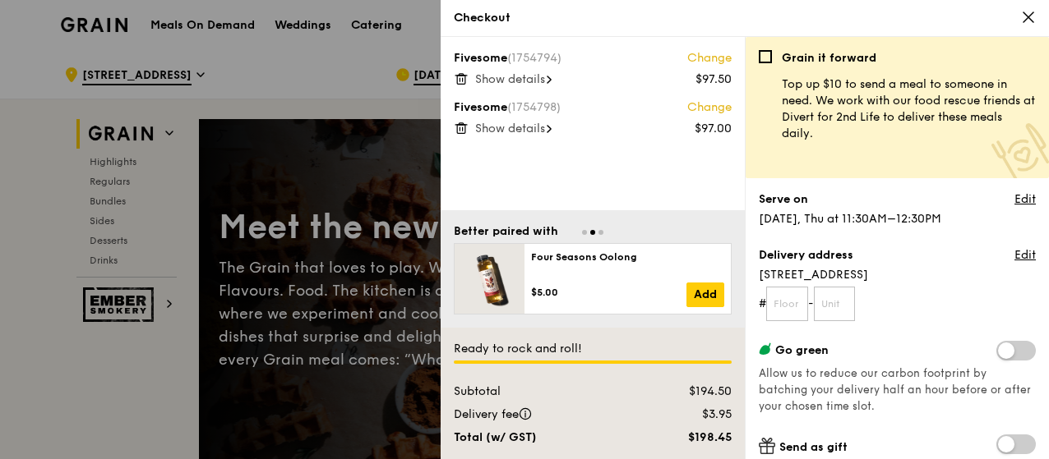
click at [1027, 12] on icon at bounding box center [1028, 17] width 15 height 15
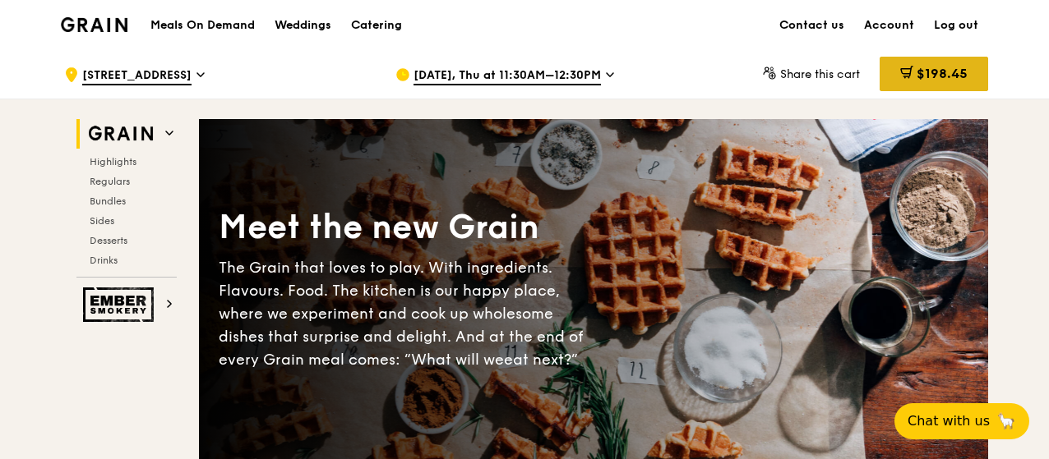
click at [955, 76] on span "$198.45" at bounding box center [941, 74] width 51 height 16
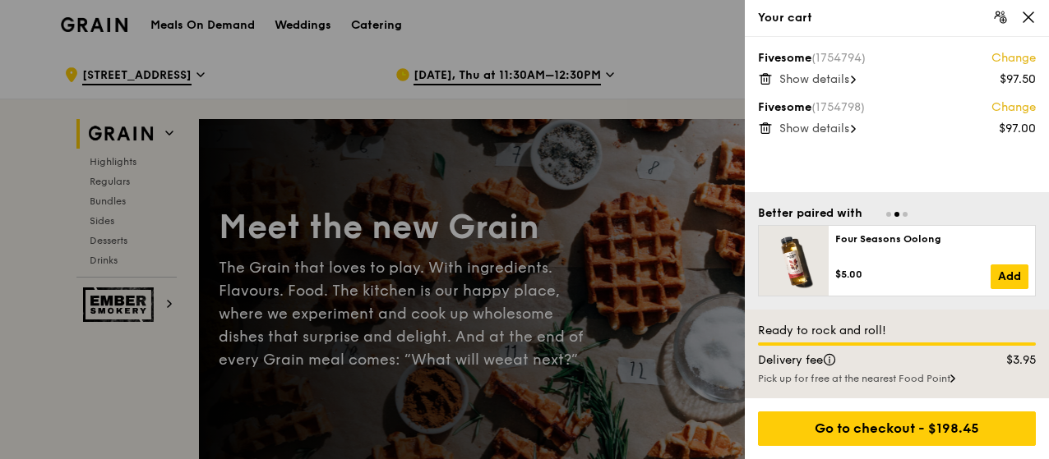
click at [889, 211] on div at bounding box center [897, 213] width 278 height 16
click at [890, 216] on div at bounding box center [897, 213] width 278 height 16
click at [123, 234] on div at bounding box center [524, 229] width 1049 height 459
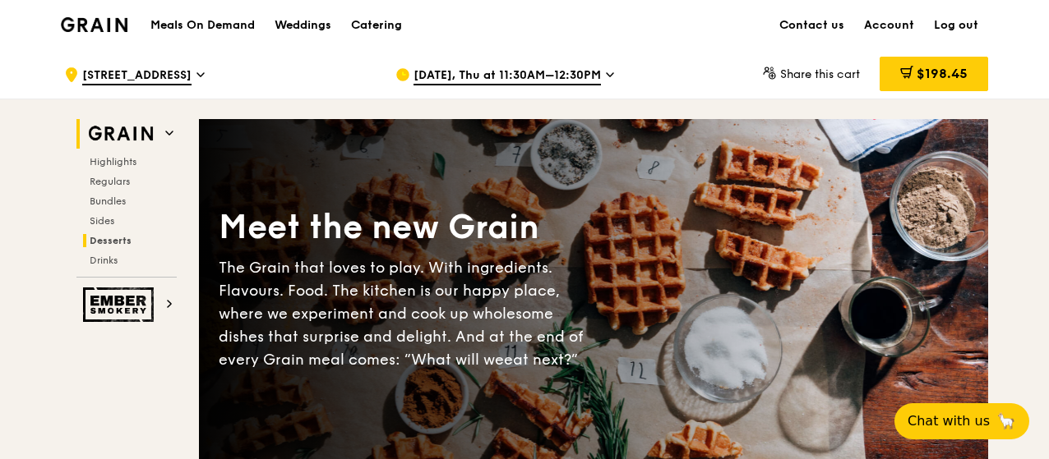
click at [118, 240] on span "Desserts" at bounding box center [111, 241] width 42 height 12
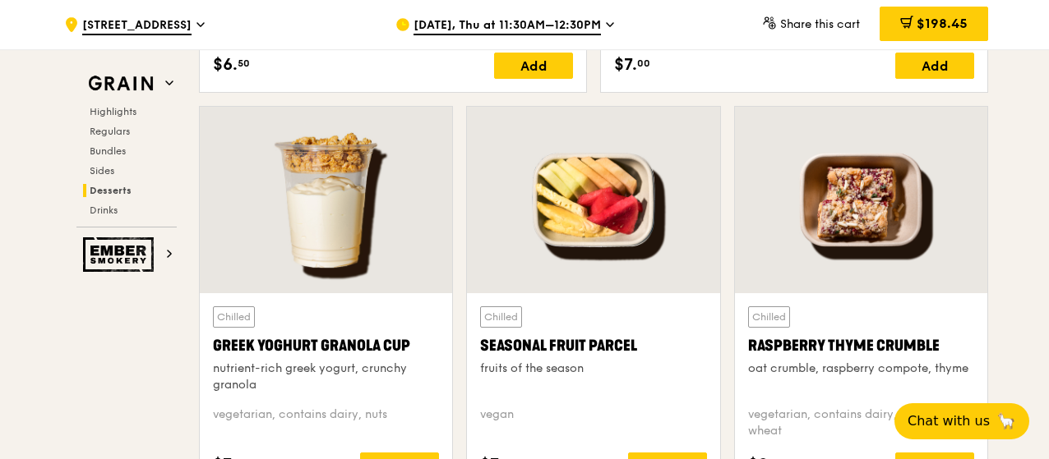
scroll to position [5142, 0]
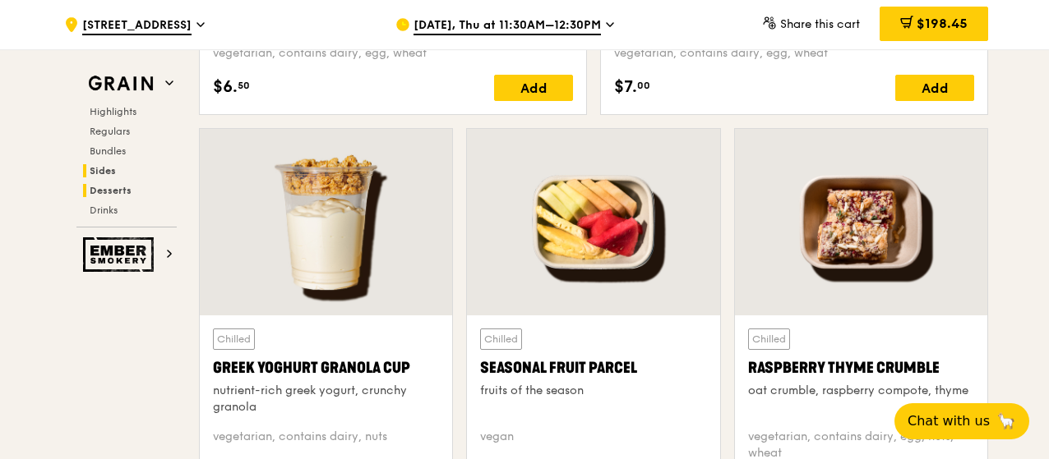
click at [93, 167] on span "Sides" at bounding box center [103, 171] width 26 height 12
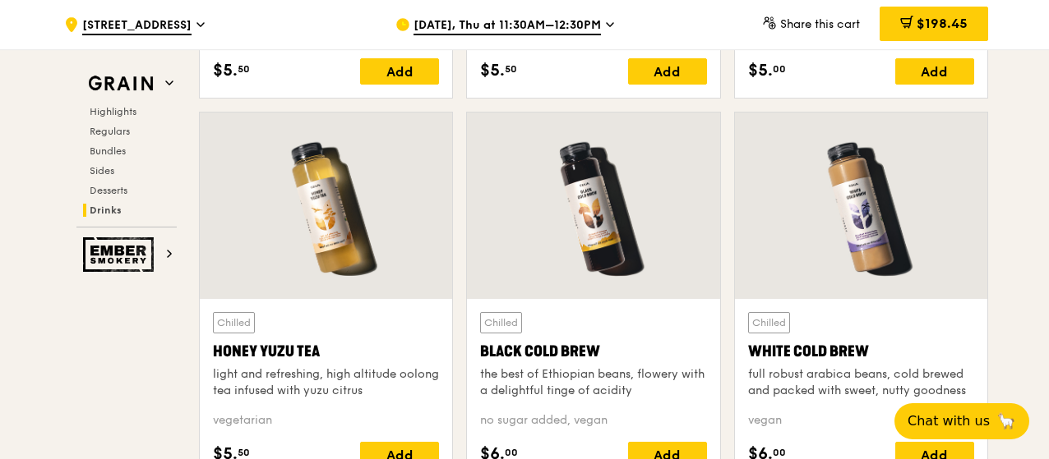
scroll to position [6113, 0]
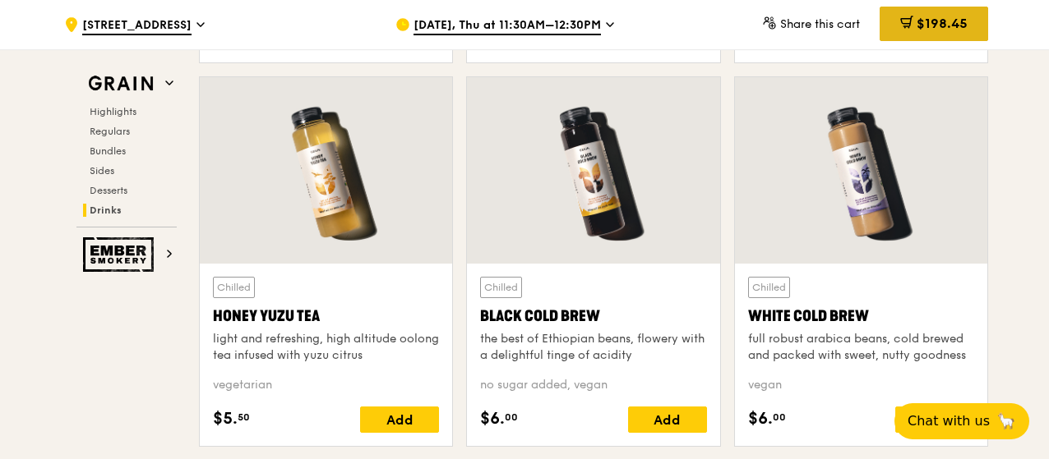
click at [960, 21] on span "$198.45" at bounding box center [941, 24] width 51 height 16
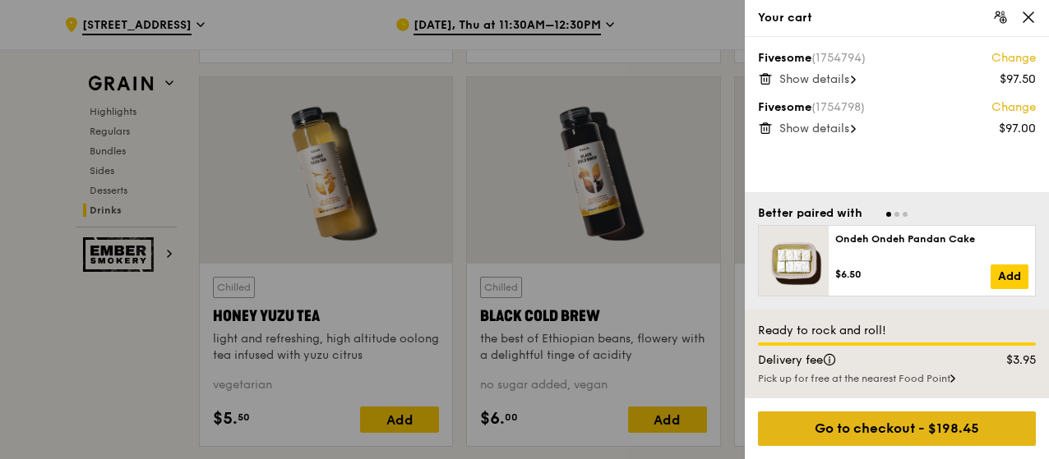
click at [885, 427] on div "Go to checkout - $198.45" at bounding box center [897, 429] width 278 height 35
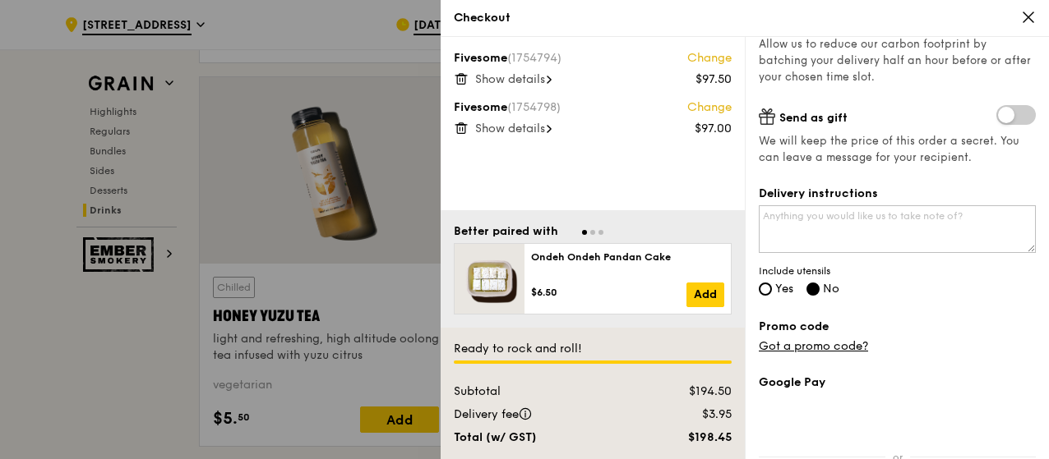
scroll to position [330, 0]
click at [784, 294] on label "Yes" at bounding box center [776, 290] width 35 height 14
click at [772, 294] on input "Yes" at bounding box center [765, 288] width 13 height 13
radio input "true"
radio input "false"
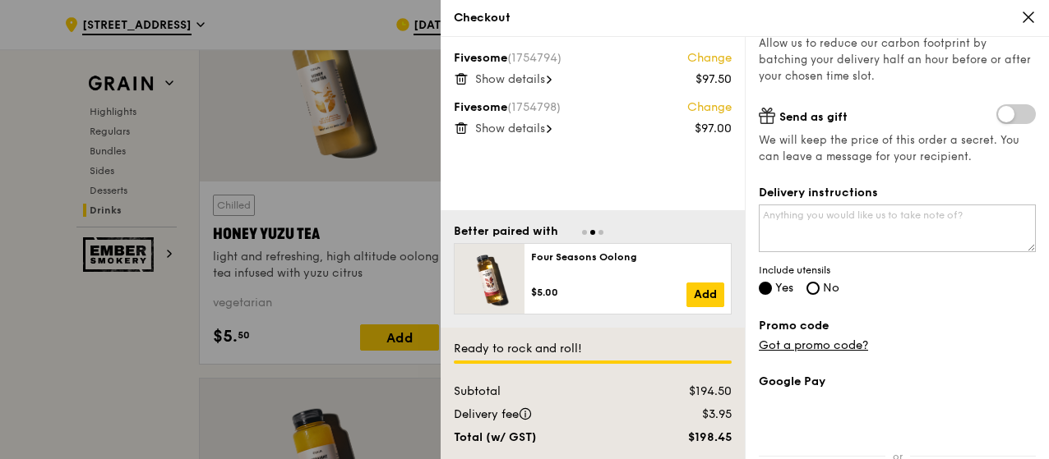
scroll to position [487, 0]
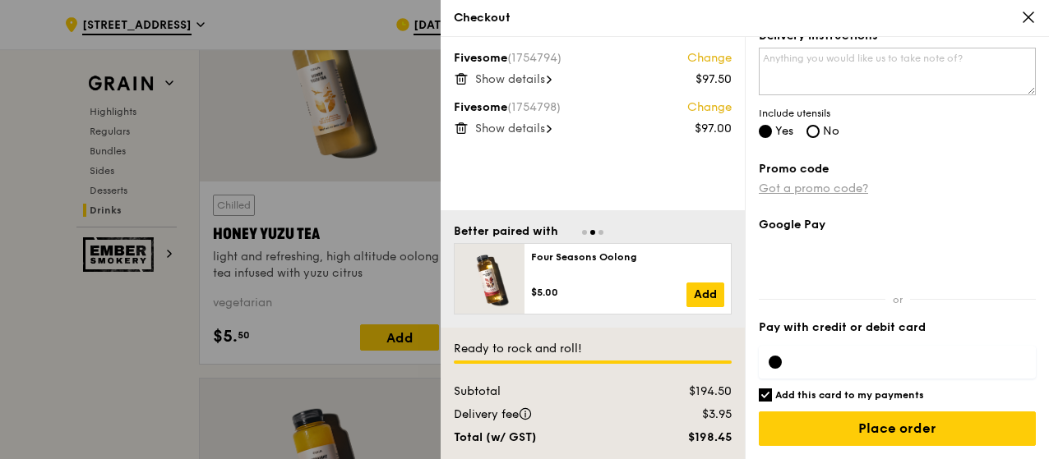
click at [841, 185] on link "Got a promo code?" at bounding box center [813, 189] width 109 height 14
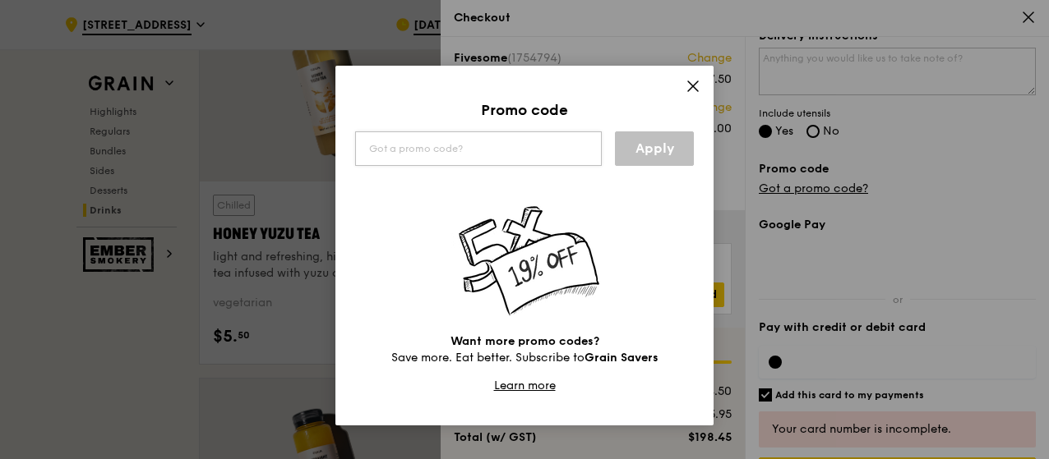
click at [495, 156] on input "text" at bounding box center [478, 149] width 247 height 35
type input "TRUE10"
click at [635, 150] on link "Apply" at bounding box center [654, 149] width 79 height 35
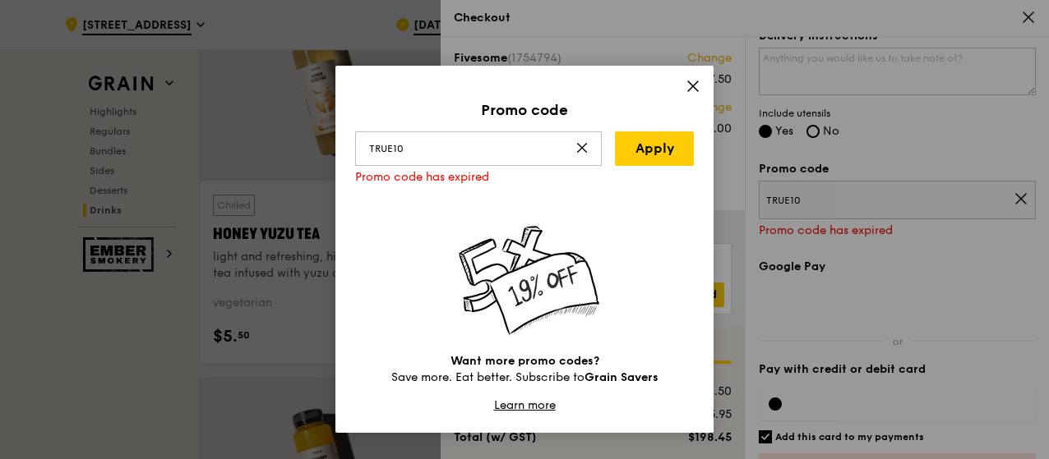
click at [689, 91] on icon at bounding box center [693, 86] width 15 height 15
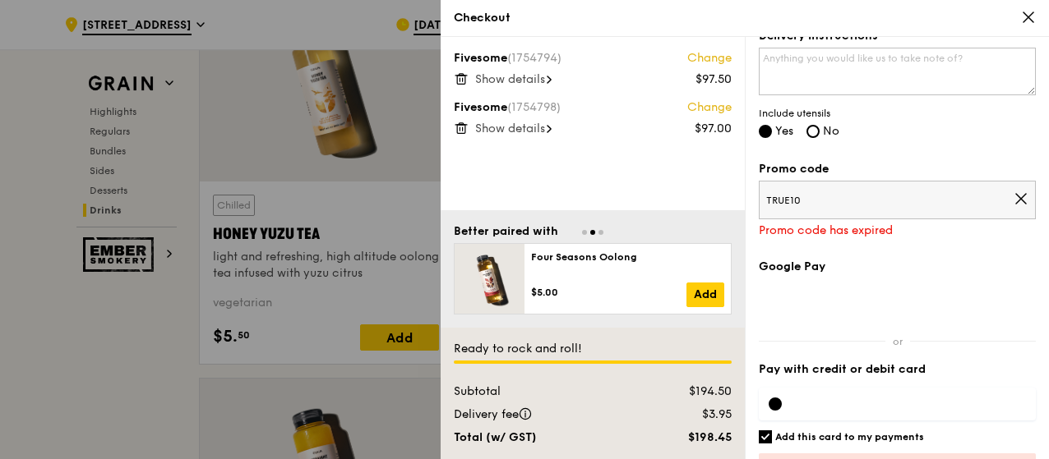
drag, startPoint x: 810, startPoint y: 187, endPoint x: 819, endPoint y: 195, distance: 11.7
click at [820, 195] on span "TRUE10" at bounding box center [889, 200] width 247 height 13
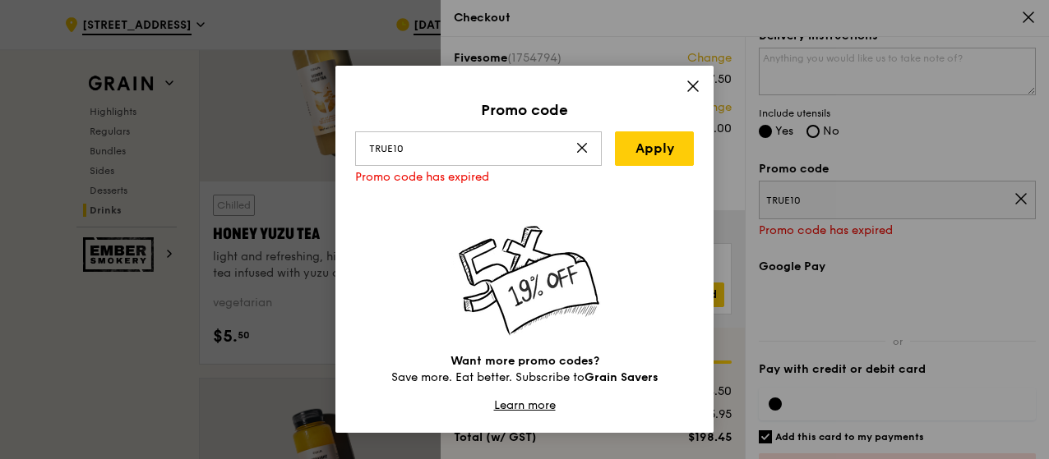
click at [693, 91] on icon at bounding box center [693, 86] width 15 height 15
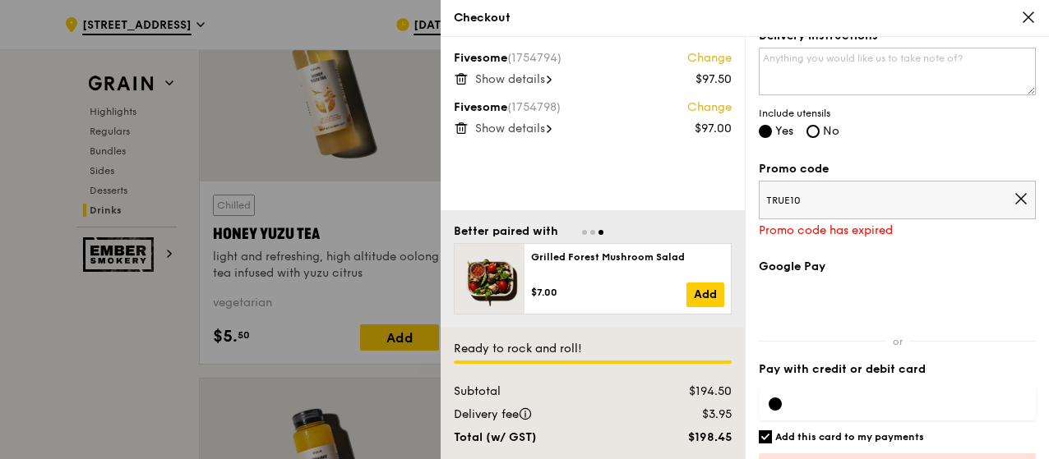
click at [1013, 204] on icon at bounding box center [1020, 199] width 15 height 15
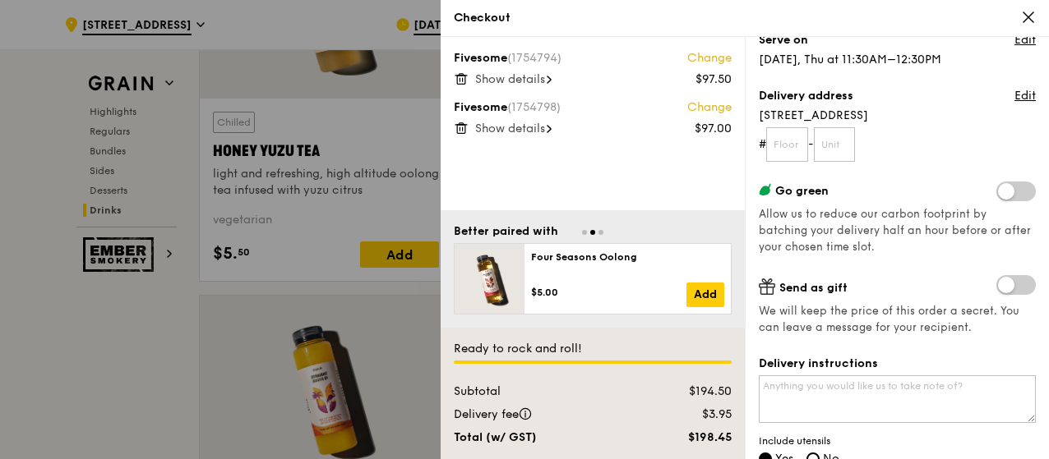
scroll to position [156, 0]
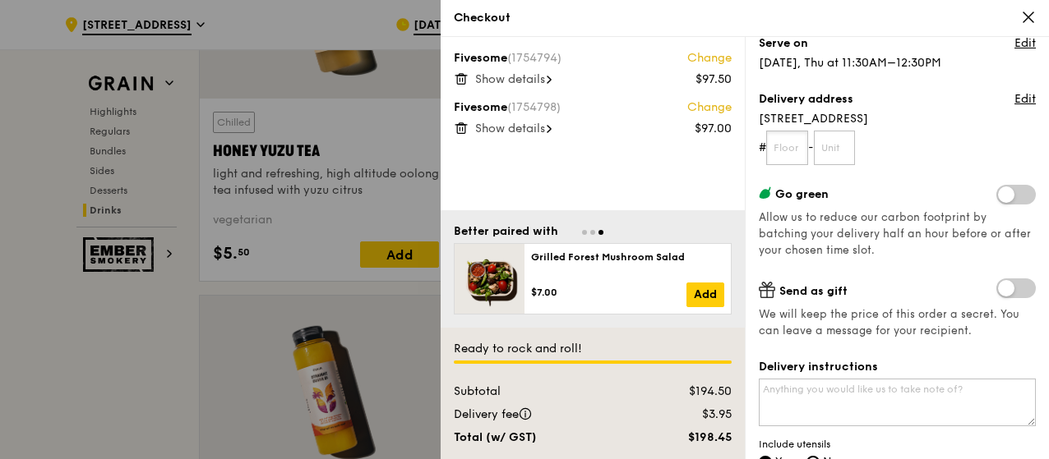
click at [796, 149] on input "text" at bounding box center [787, 148] width 42 height 35
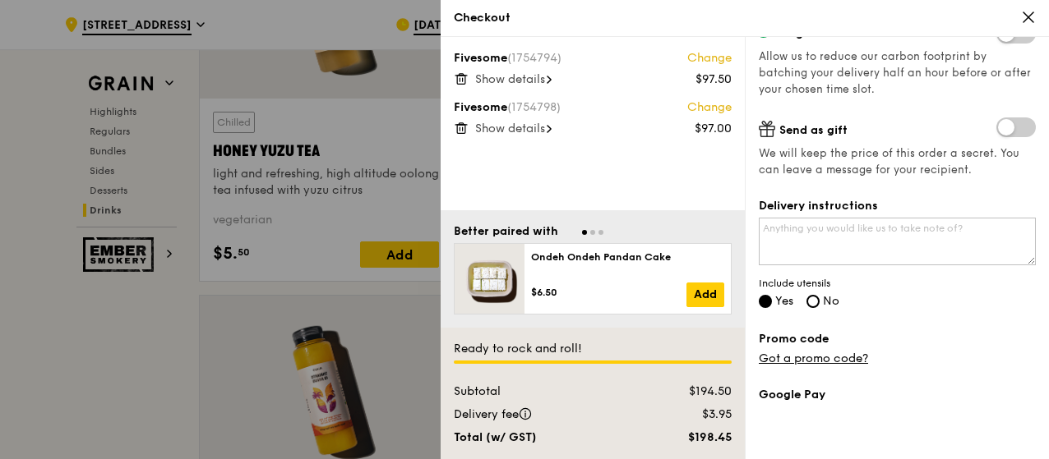
scroll to position [321, 0]
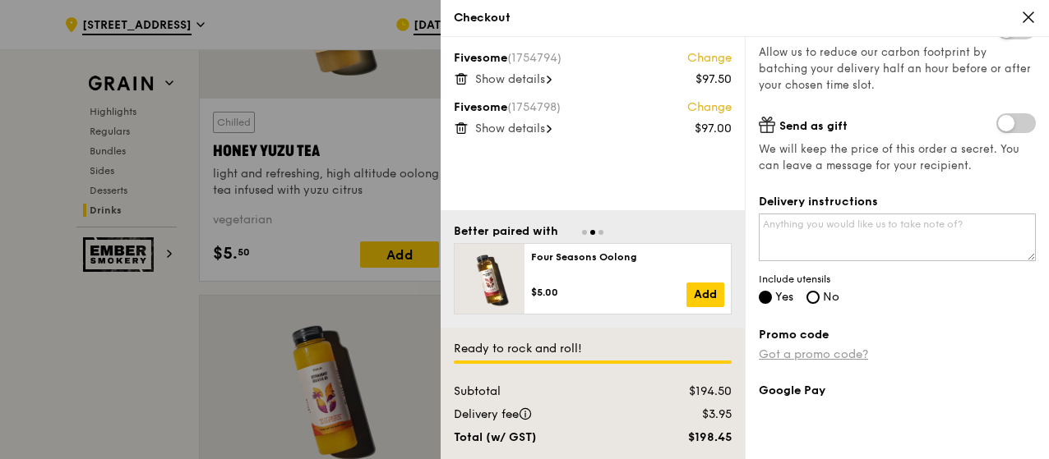
click at [815, 356] on link "Got a promo code?" at bounding box center [813, 355] width 109 height 14
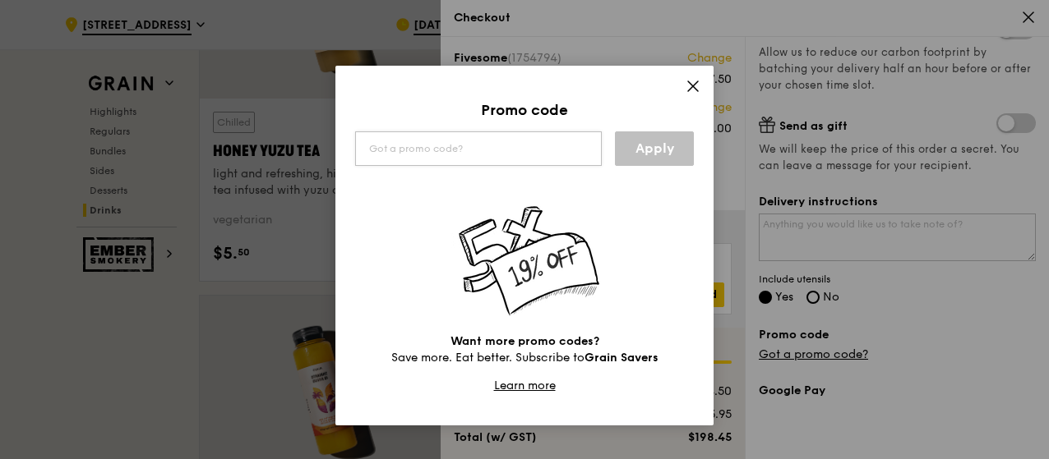
click at [464, 154] on input "text" at bounding box center [478, 149] width 247 height 35
type input "TRYGRAIN"
click at [686, 155] on link "Apply" at bounding box center [654, 149] width 79 height 35
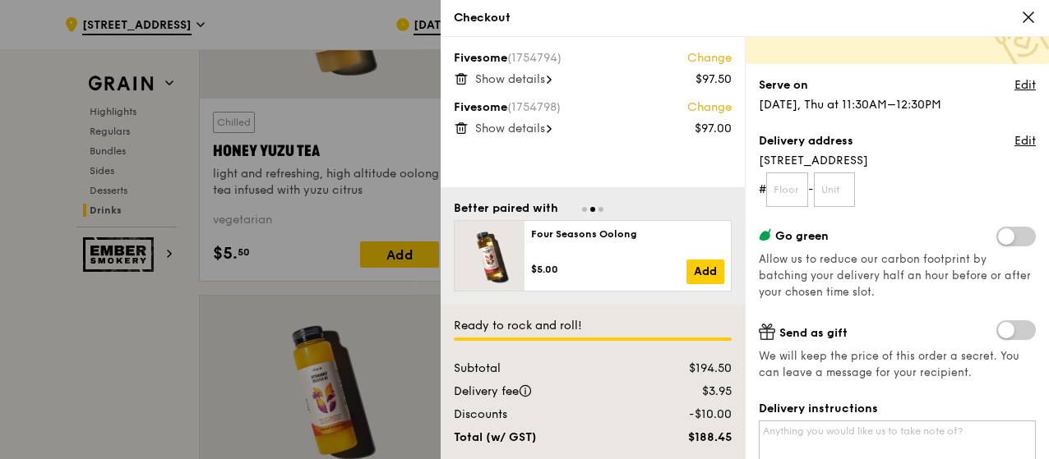
scroll to position [74, 0]
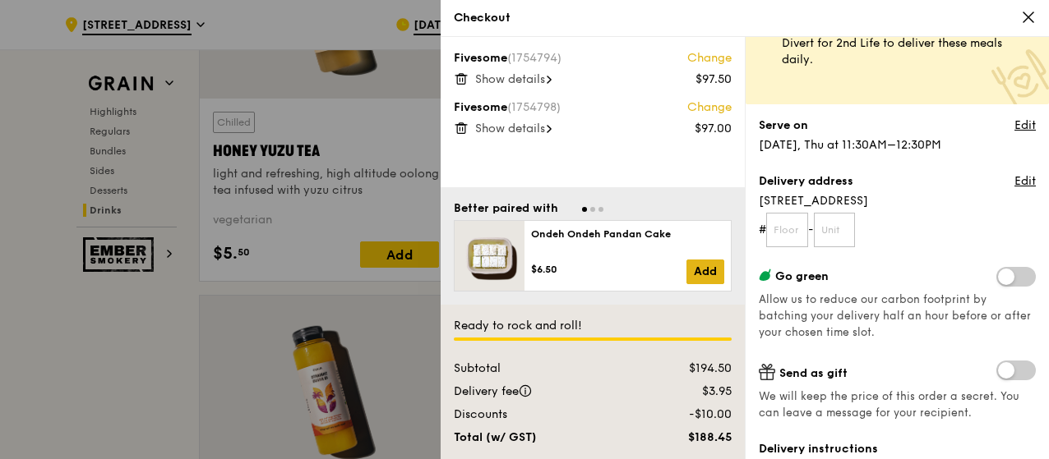
click at [698, 268] on link "Add" at bounding box center [705, 272] width 38 height 25
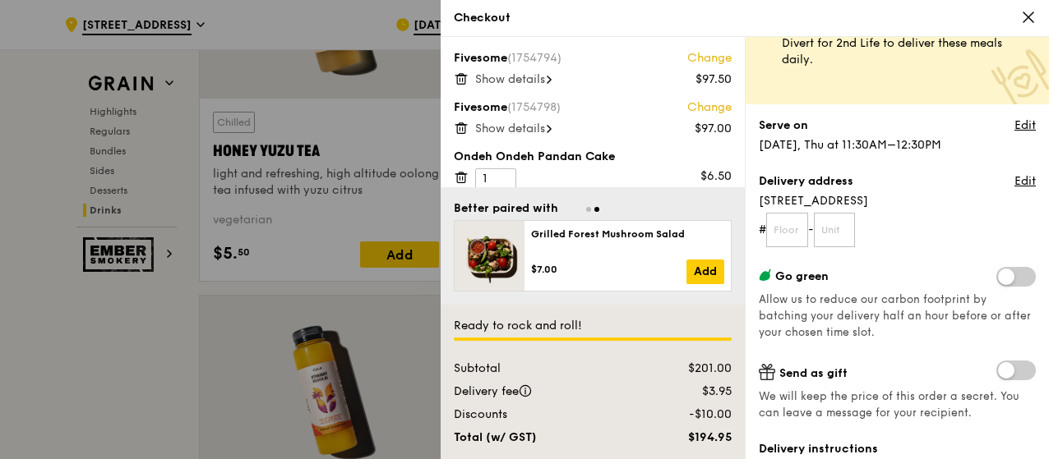
scroll to position [15, 0]
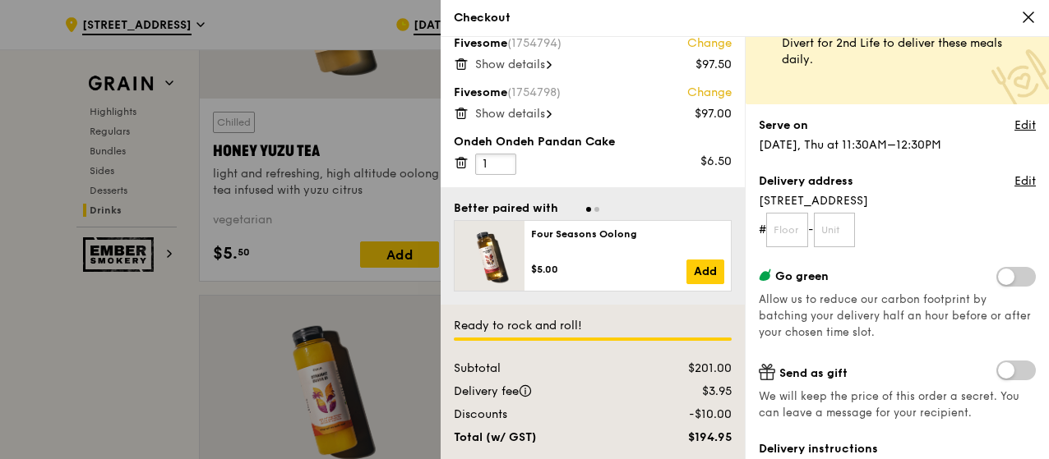
click at [510, 164] on input "1" at bounding box center [495, 164] width 41 height 21
type input "2"
click at [646, 150] on div "Ondeh Ondeh Pandan Cake 2 $13.00" at bounding box center [593, 154] width 278 height 41
click at [642, 159] on div "Ondeh Ondeh Pandan Cake 2 $13.00" at bounding box center [593, 154] width 278 height 41
click at [786, 226] on input "text" at bounding box center [787, 230] width 42 height 35
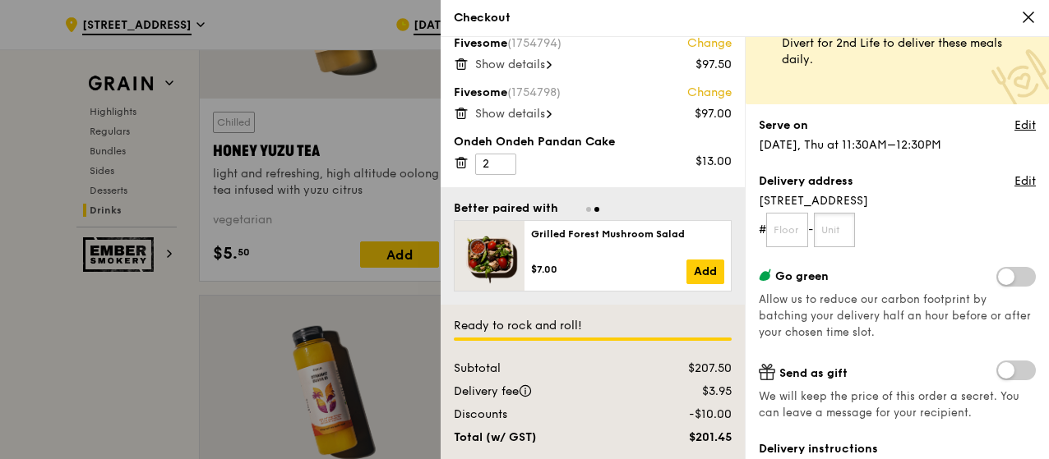
click at [832, 229] on input "text" at bounding box center [835, 230] width 42 height 35
click at [790, 232] on input "text" at bounding box center [787, 230] width 42 height 35
click at [837, 233] on input "text" at bounding box center [835, 230] width 42 height 35
click at [790, 229] on input "text" at bounding box center [787, 230] width 42 height 35
click at [866, 236] on form "# -" at bounding box center [897, 230] width 277 height 35
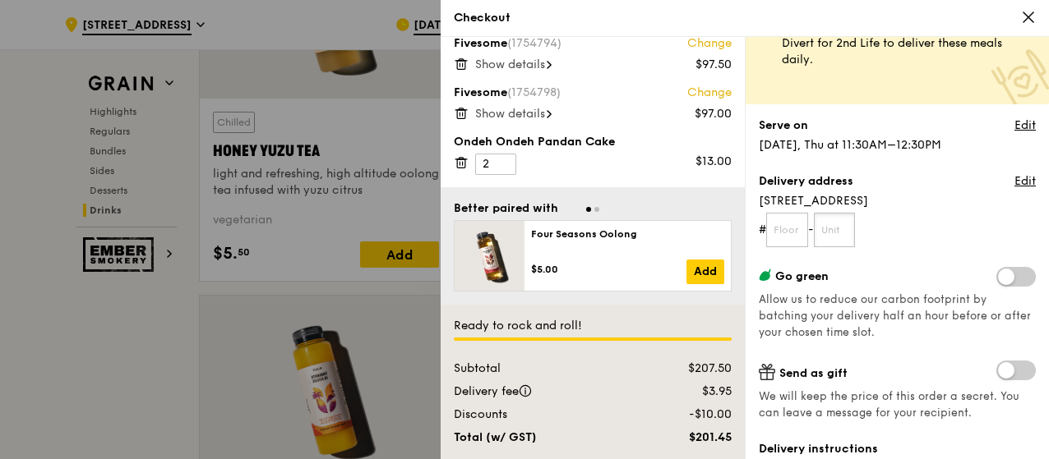
click at [850, 236] on input "text" at bounding box center [835, 230] width 42 height 35
click at [781, 228] on input "text" at bounding box center [787, 230] width 42 height 35
click at [1014, 178] on link "Edit" at bounding box center [1024, 181] width 21 height 16
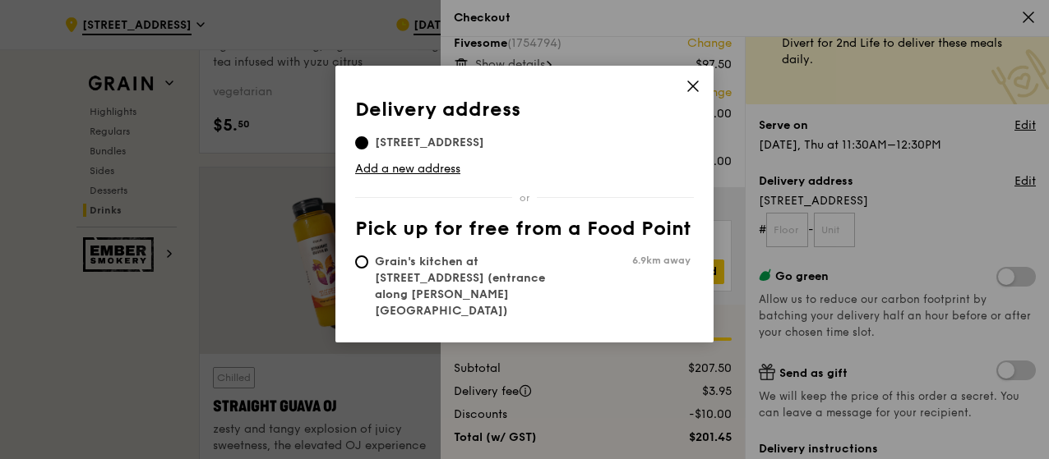
scroll to position [6442, 0]
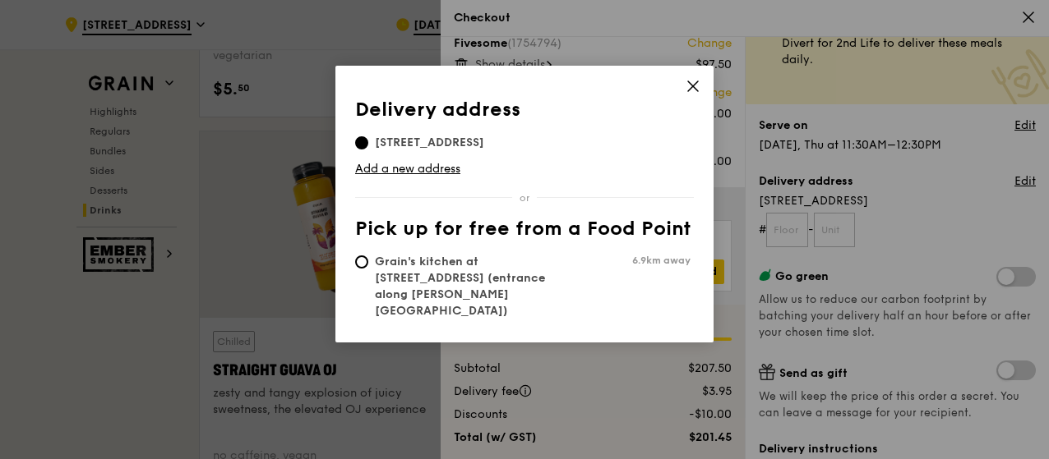
click at [688, 87] on icon at bounding box center [693, 86] width 15 height 15
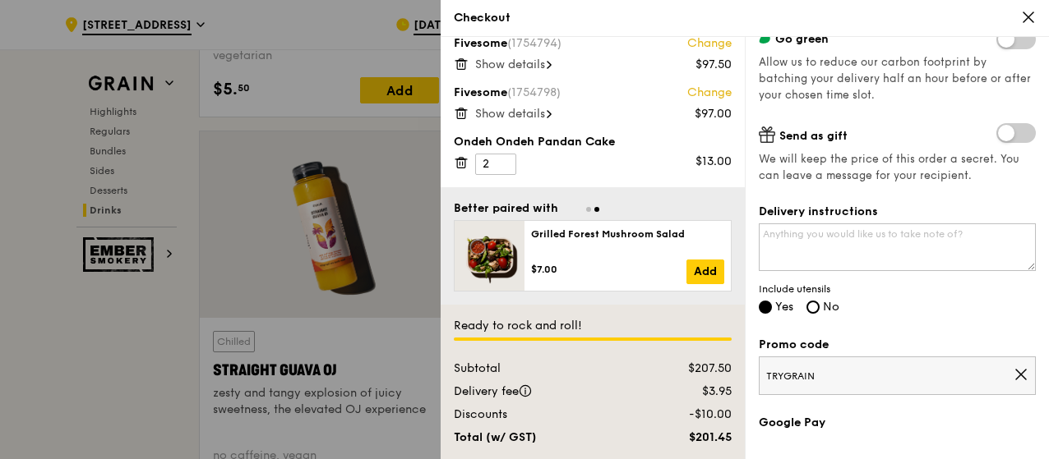
scroll to position [322, 0]
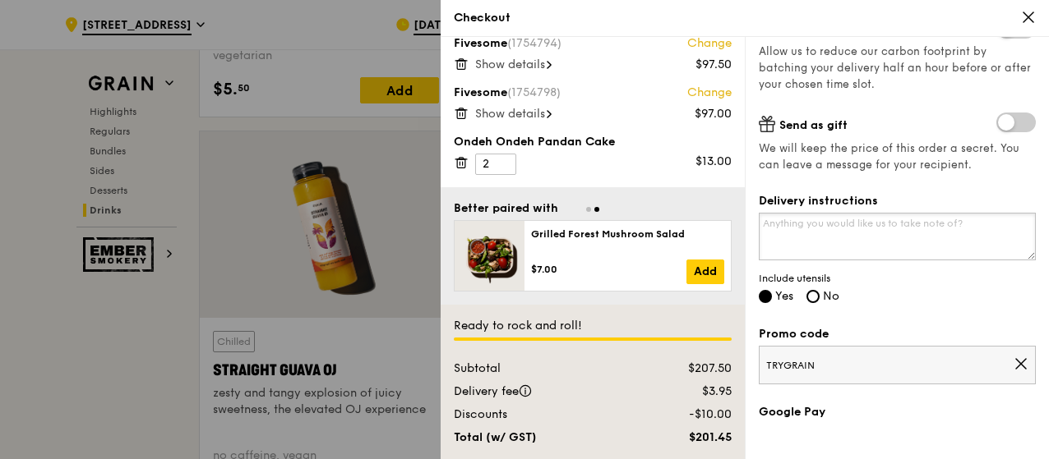
drag, startPoint x: 867, startPoint y: 238, endPoint x: 844, endPoint y: 229, distance: 25.0
click at [844, 229] on textarea "Delivery instructions" at bounding box center [897, 237] width 277 height 48
type textarea "p"
click at [873, 217] on textarea "Please call me at [PHONE_NUMBER] once you have reached the STB Lobby" at bounding box center [897, 237] width 277 height 48
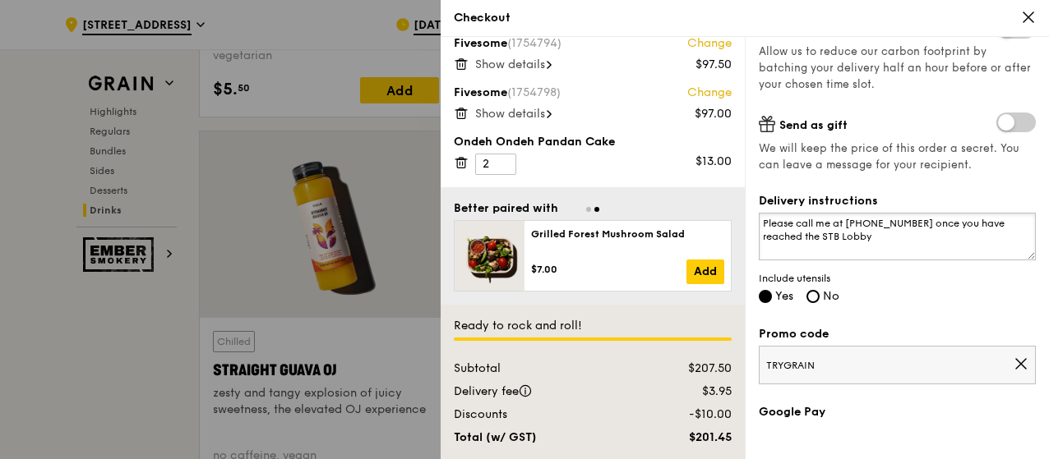
click at [873, 217] on textarea "Please call me at [PHONE_NUMBER] once you have reached the STB Lobby" at bounding box center [897, 237] width 277 height 48
click at [885, 228] on textarea "Please call me at [PHONE_NUMBER] once you have reached the STB Lobby" at bounding box center [897, 237] width 277 height 48
click at [890, 229] on textarea "Please call me at [PHONE_NUMBER] once you have reached the STB Lobby" at bounding box center [897, 237] width 277 height 48
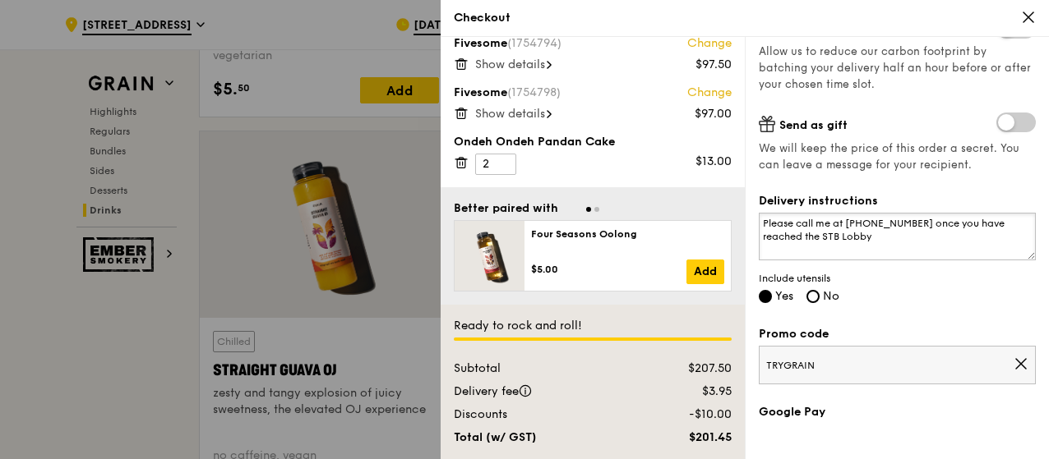
click at [893, 229] on textarea "Please call me at [PHONE_NUMBER] once you have reached the STB Lobby" at bounding box center [897, 237] width 277 height 48
click at [1009, 223] on textarea "Please call me at [PHONE_NUMBER] once you have reached the STB Lobby" at bounding box center [897, 237] width 277 height 48
click at [863, 232] on textarea "Please call me at [PHONE_NUMBER] once you have reach the STB Lobby, and we will…" at bounding box center [897, 237] width 277 height 48
click at [861, 235] on textarea "Please call me at [PHONE_NUMBER] once you have reach the STB Lobby, and we will…" at bounding box center [897, 237] width 277 height 48
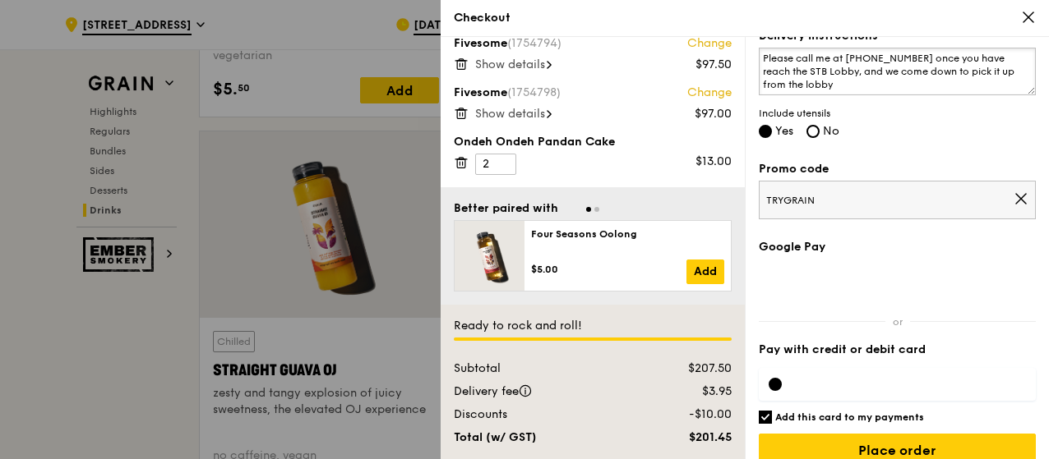
scroll to position [510, 0]
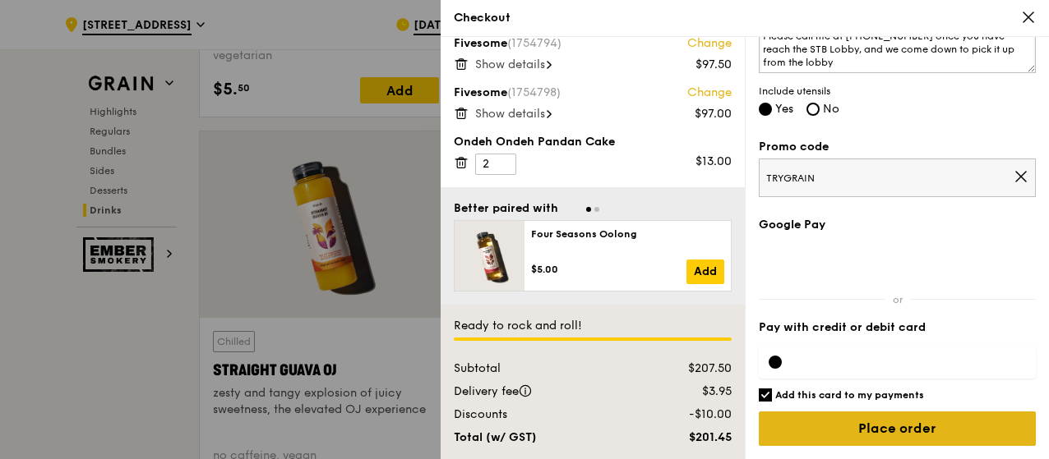
type textarea "Please call me at [PHONE_NUMBER] once you have reach the STB Lobby, and we come…"
click at [875, 424] on input "Place order" at bounding box center [897, 429] width 277 height 35
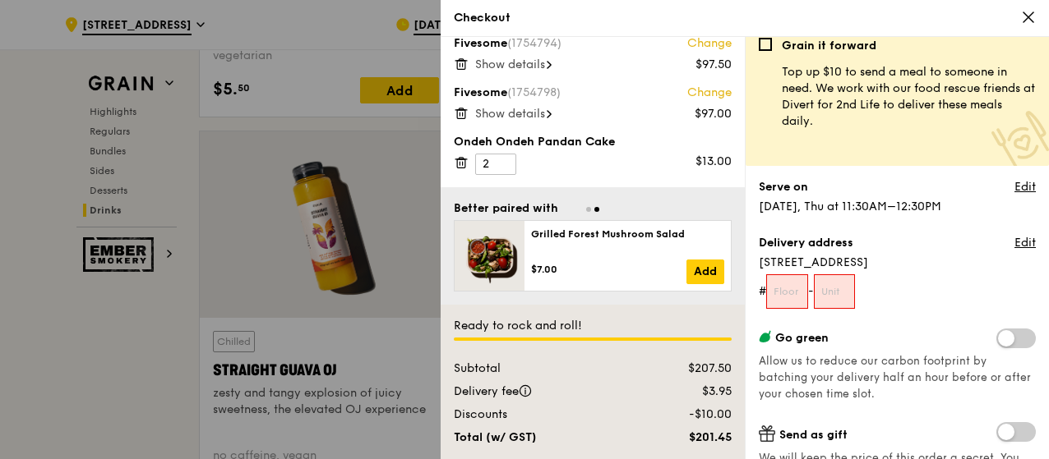
scroll to position [0, 0]
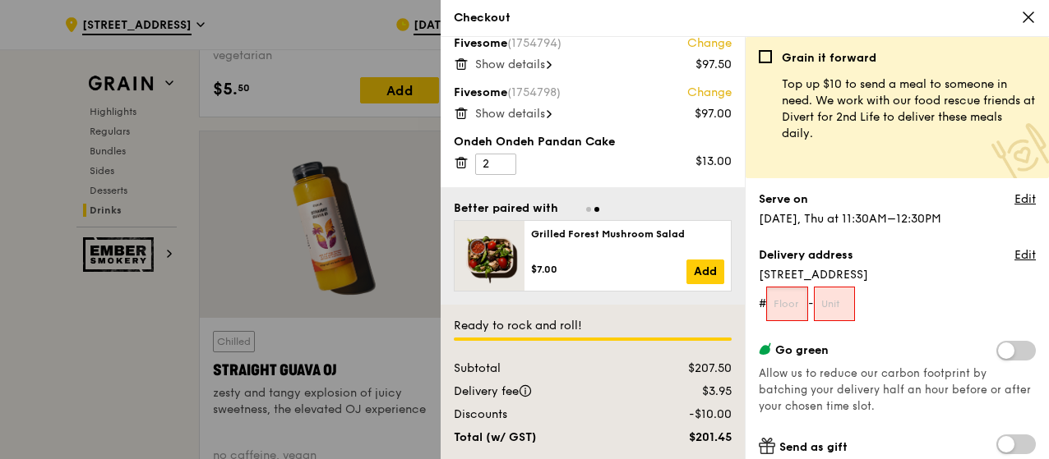
click at [791, 298] on input "text" at bounding box center [787, 304] width 42 height 35
type input "01"
click at [835, 300] on input "text" at bounding box center [835, 304] width 42 height 35
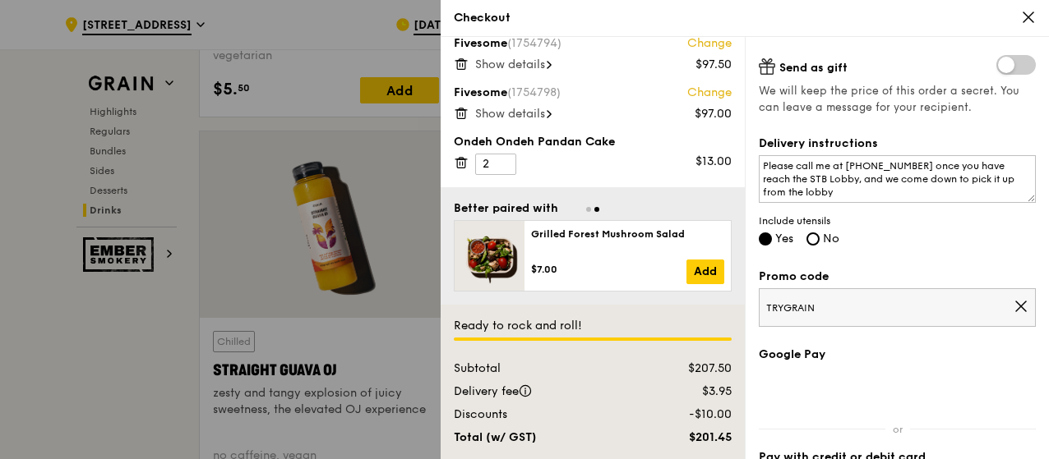
scroll to position [413, 0]
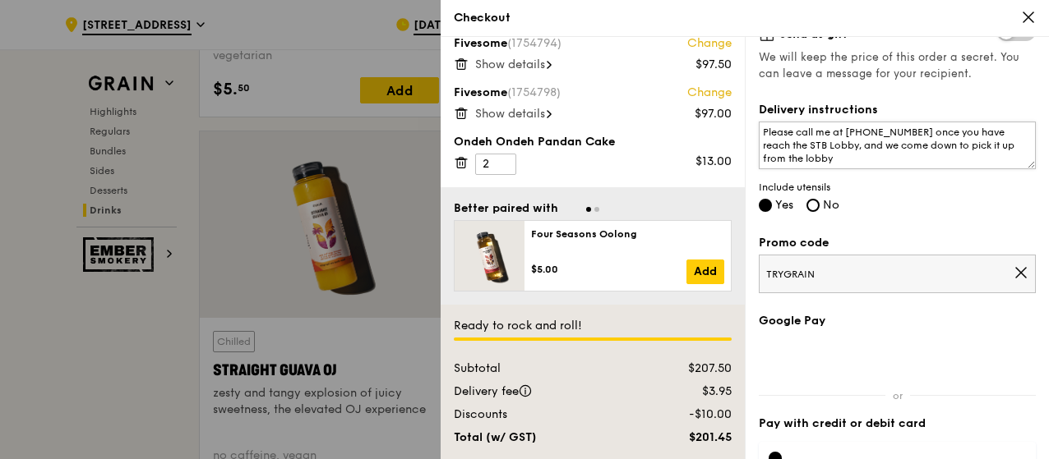
type input "01"
click at [853, 144] on textarea "Please call me at [PHONE_NUMBER] once you have reach the STB Lobby, and we come…" at bounding box center [897, 146] width 277 height 48
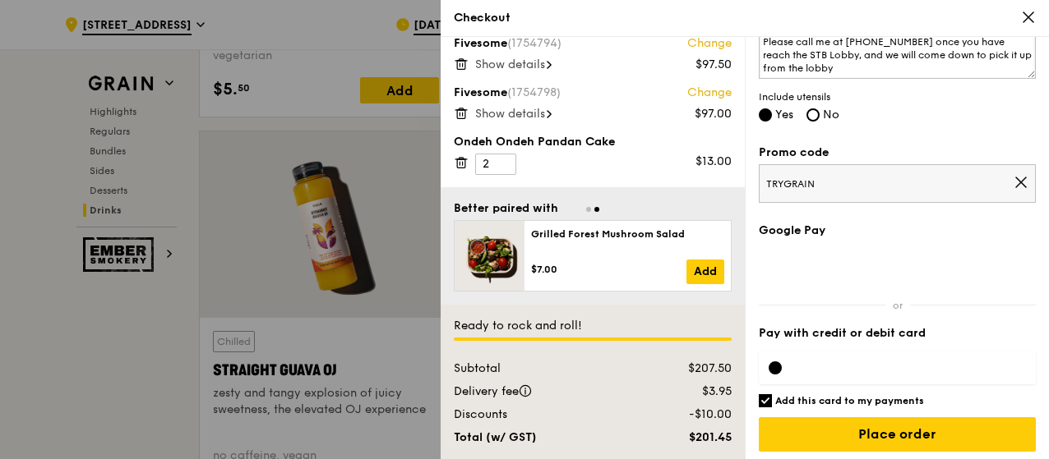
scroll to position [510, 0]
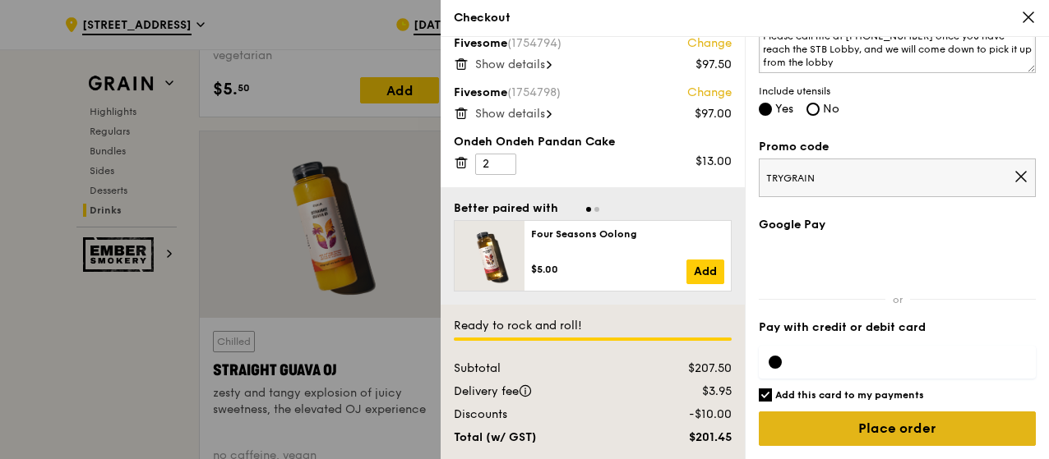
type textarea "Please call me at [PHONE_NUMBER] once you have reach the STB Lobby, and we will…"
click at [890, 429] on input "Place order" at bounding box center [897, 429] width 277 height 35
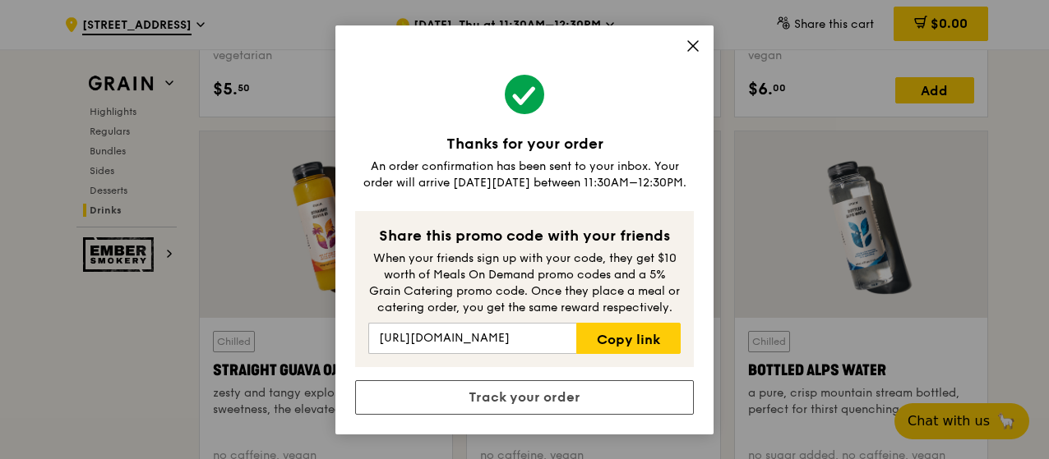
scroll to position [6607, 0]
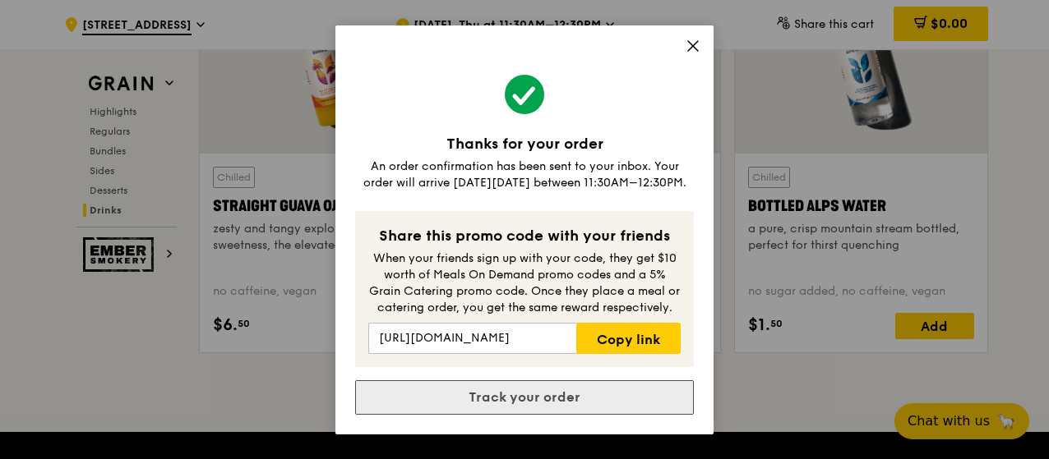
click at [556, 399] on link "Track your order" at bounding box center [524, 398] width 339 height 35
